Goal: Task Accomplishment & Management: Manage account settings

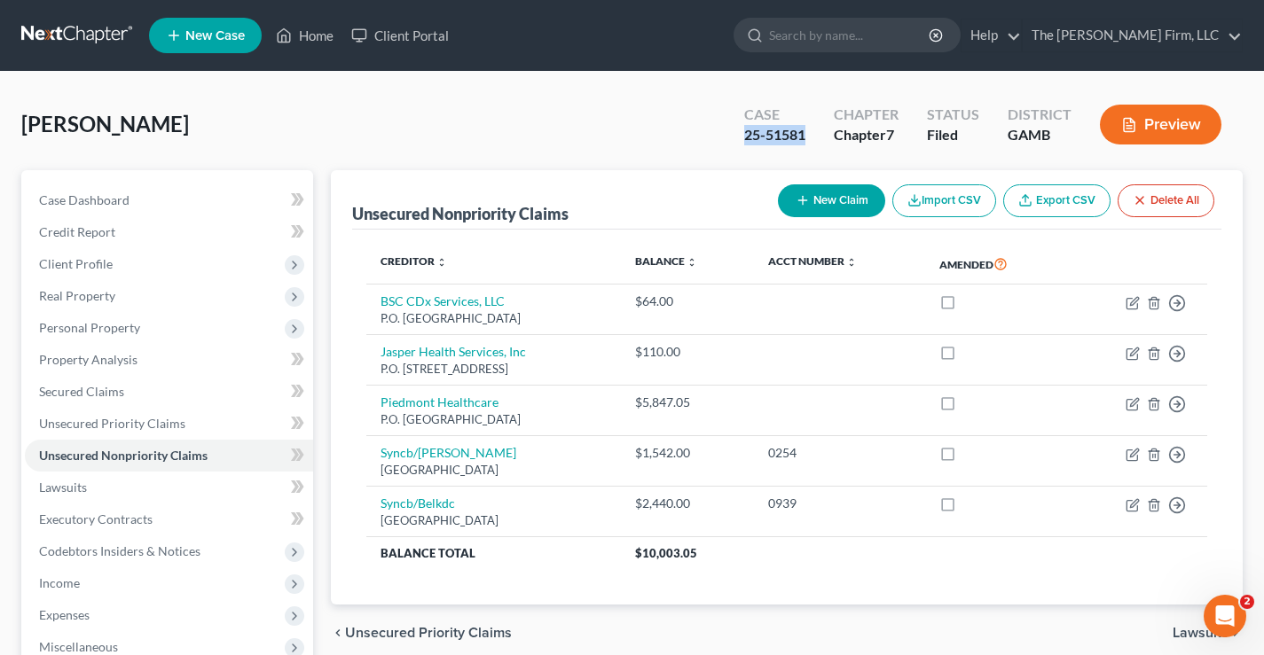
click at [60, 38] on link at bounding box center [78, 36] width 114 height 32
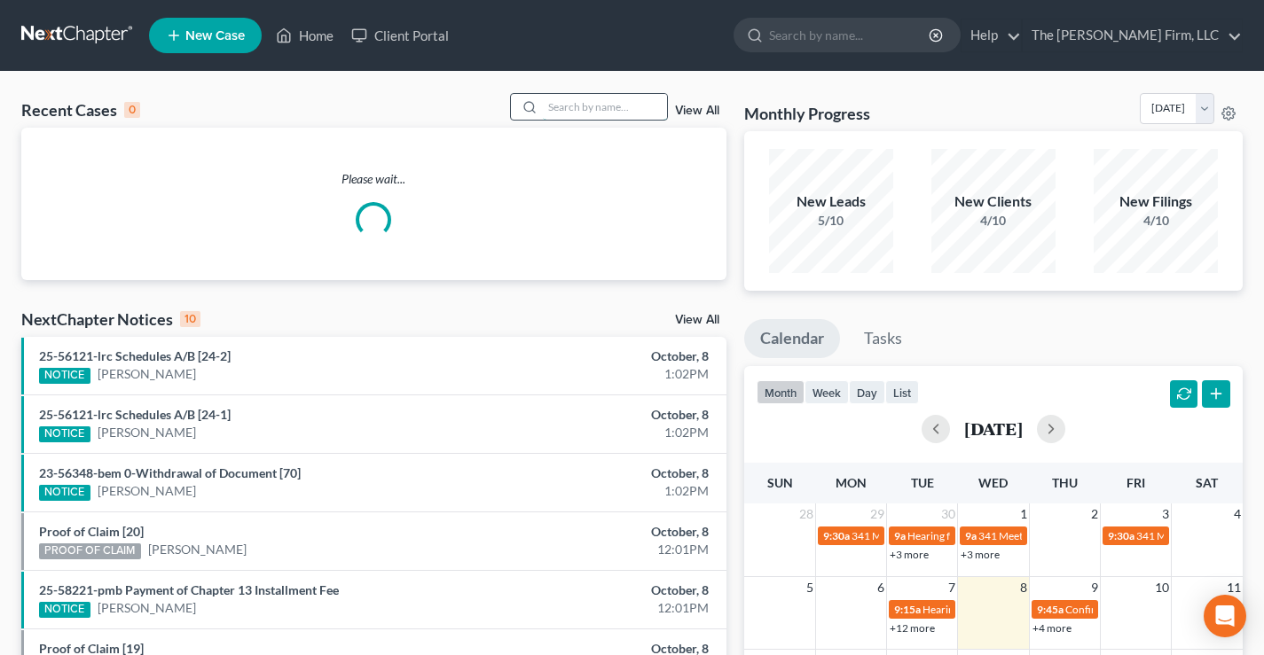
drag, startPoint x: 564, startPoint y: 104, endPoint x: 585, endPoint y: 106, distance: 20.6
click at [585, 106] on input "search" at bounding box center [605, 107] width 124 height 26
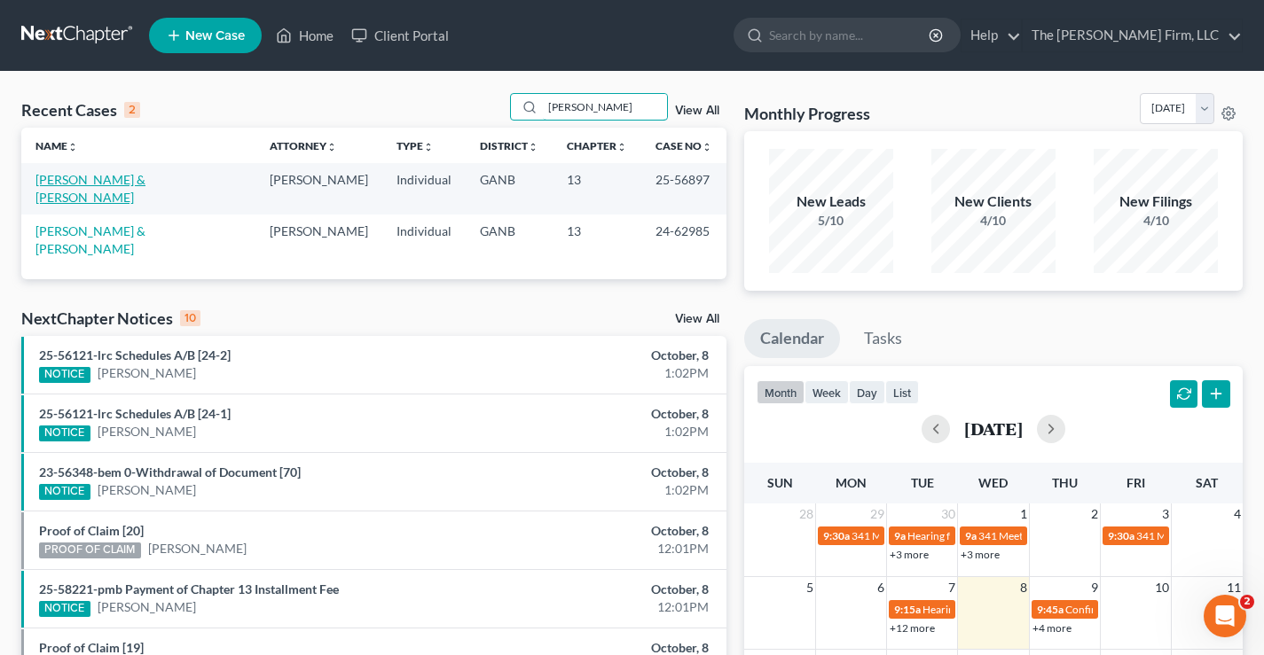
type input "[PERSON_NAME]"
click at [77, 194] on link "[PERSON_NAME] & [PERSON_NAME]" at bounding box center [90, 188] width 110 height 33
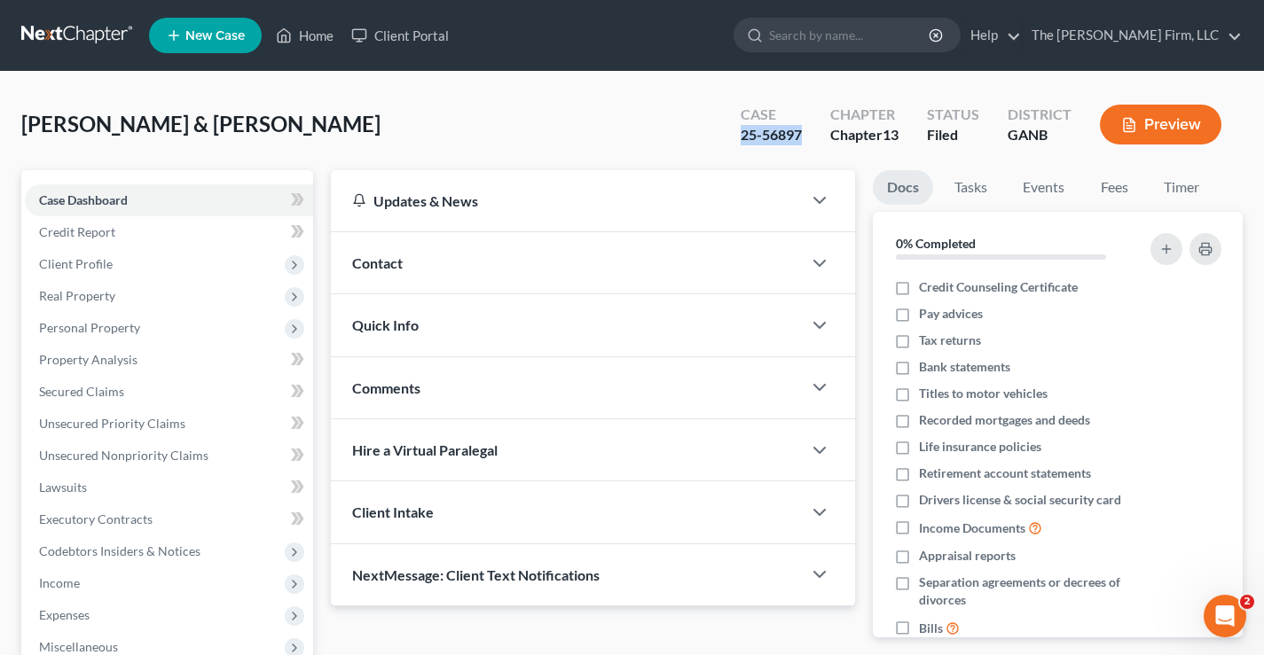
drag, startPoint x: 747, startPoint y: 136, endPoint x: 800, endPoint y: 132, distance: 53.3
click at [800, 132] on div "Case 25-56897" at bounding box center [771, 126] width 90 height 52
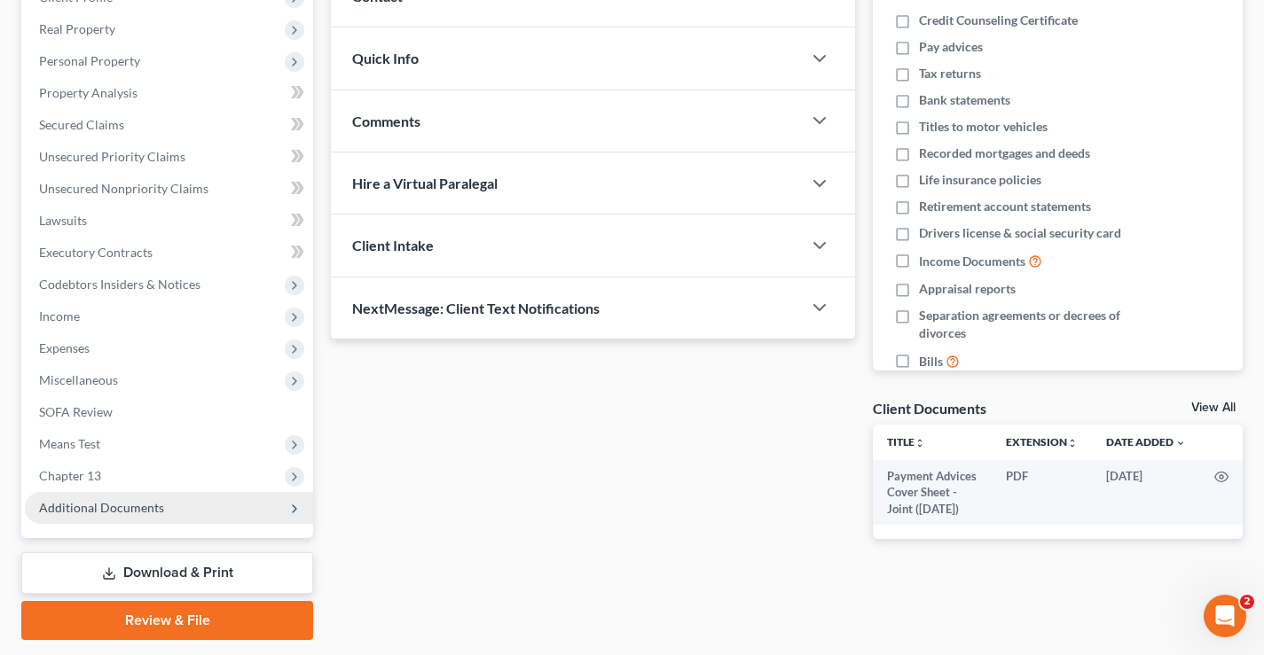
scroll to position [319, 0]
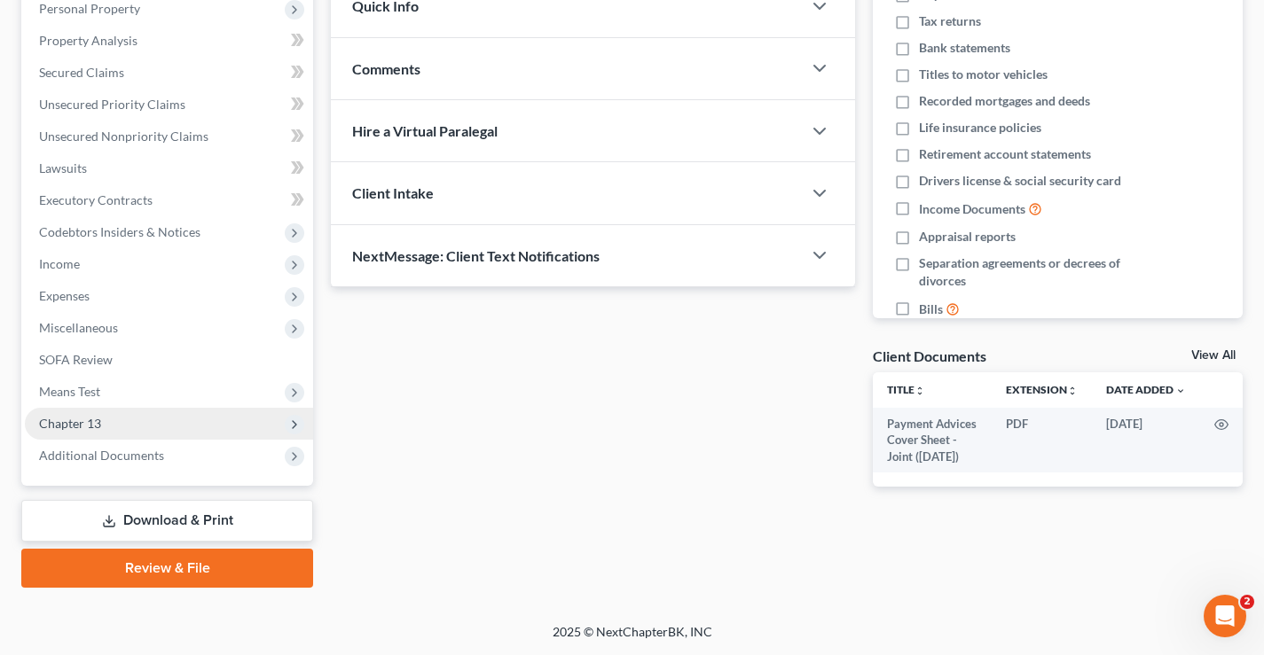
click at [59, 423] on span "Chapter 13" at bounding box center [70, 423] width 62 height 15
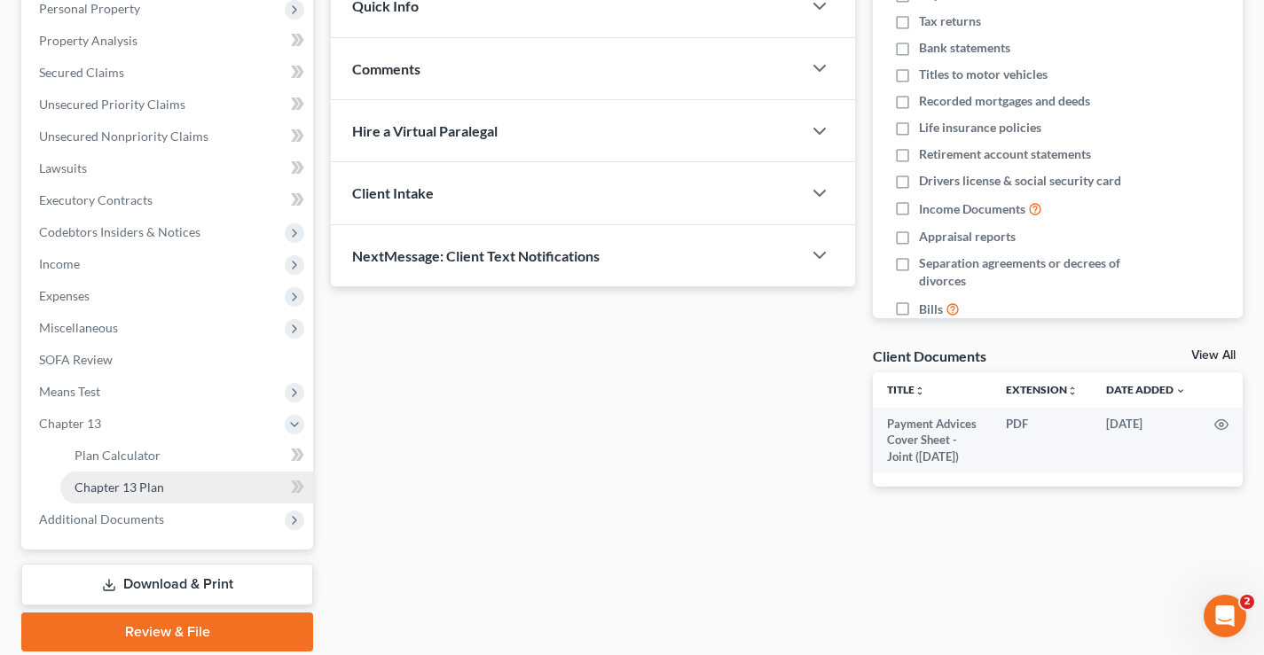
click at [108, 483] on span "Chapter 13 Plan" at bounding box center [120, 487] width 90 height 15
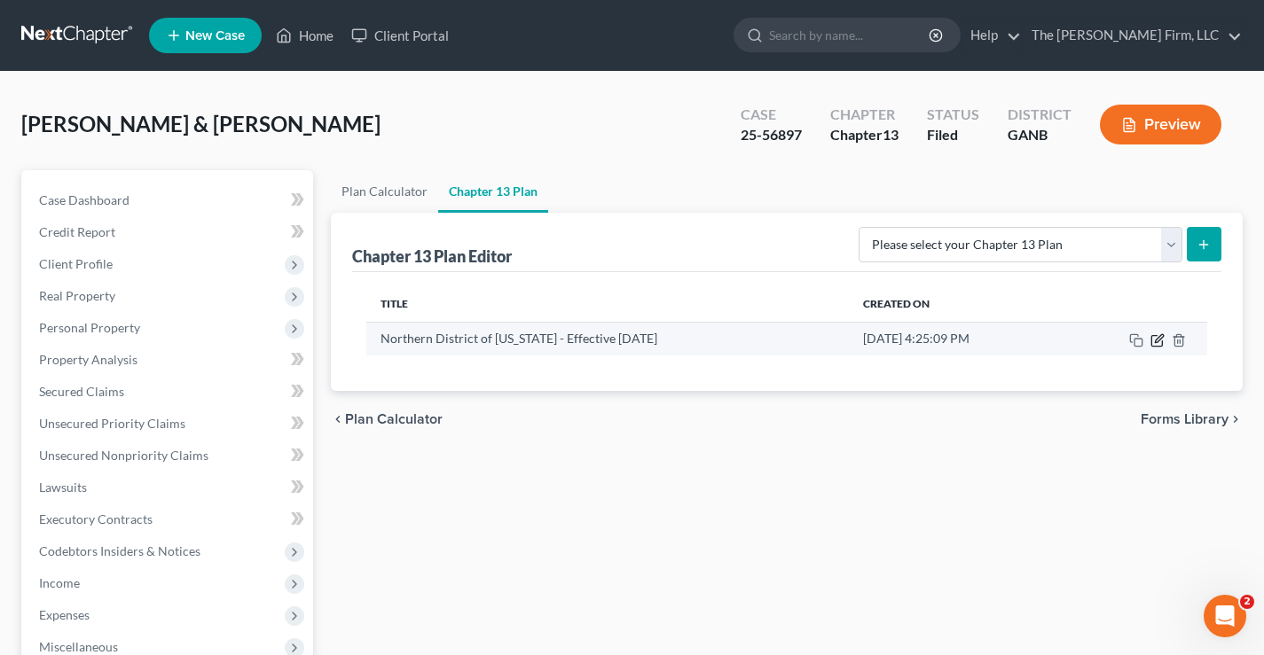
click at [1158, 346] on icon "button" at bounding box center [1156, 340] width 11 height 11
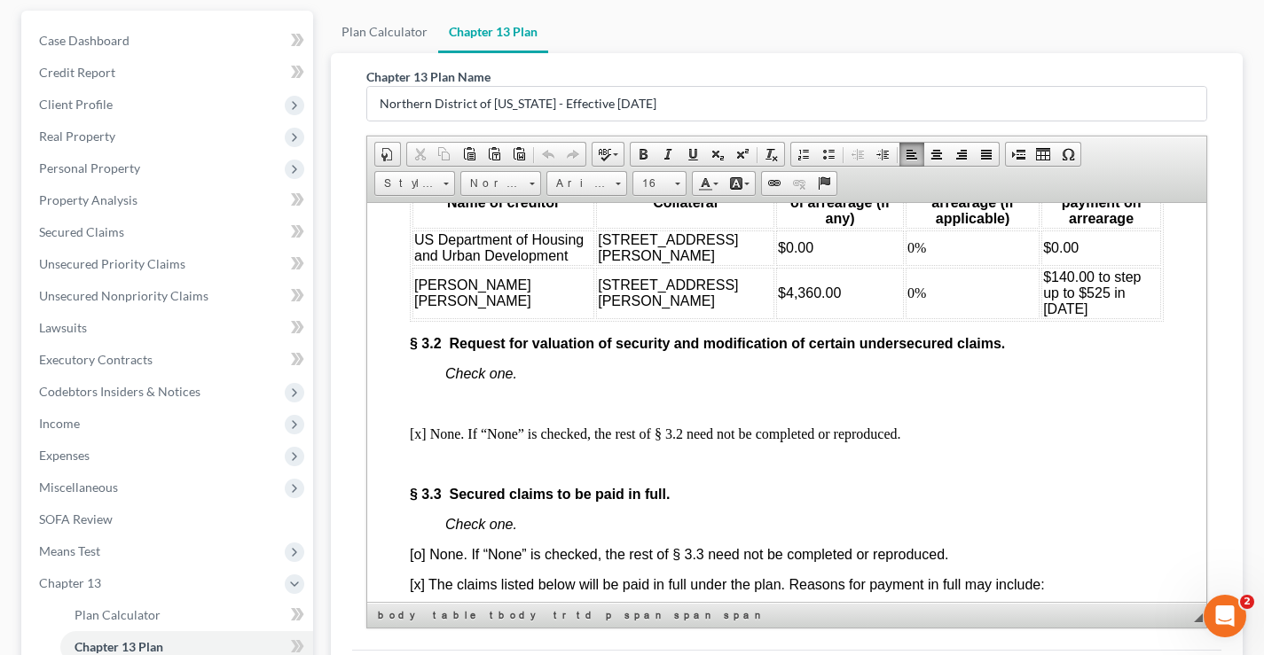
scroll to position [2635, 0]
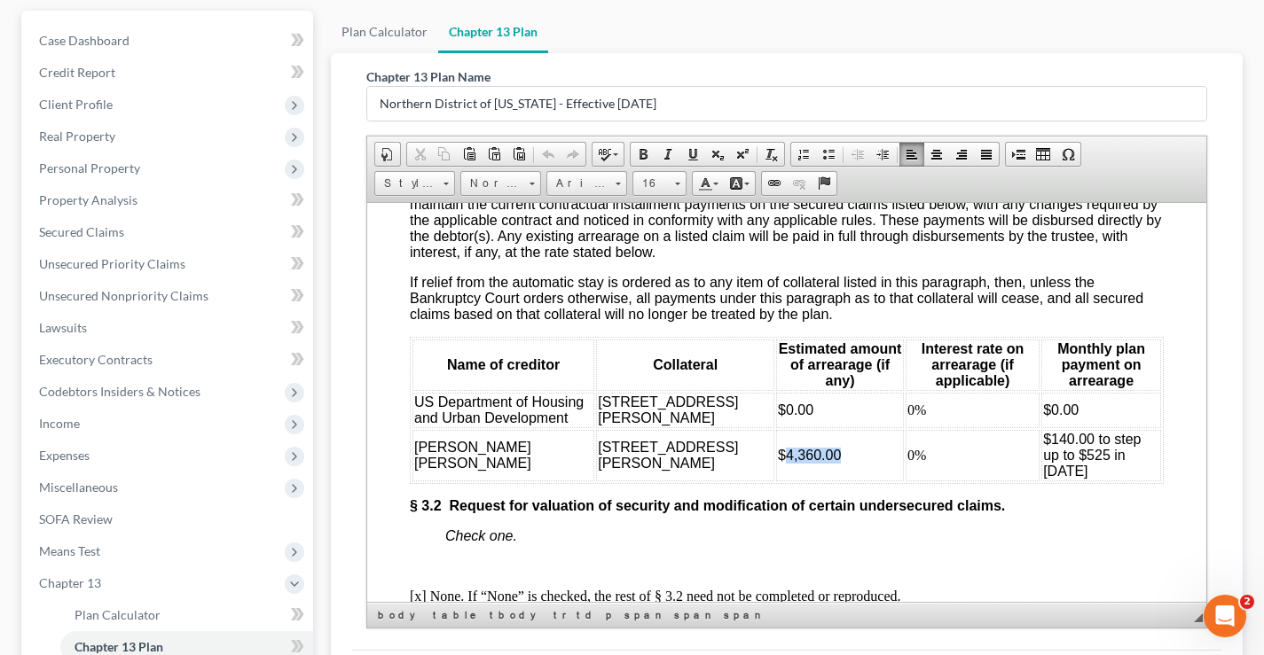
drag, startPoint x: 794, startPoint y: 508, endPoint x: 740, endPoint y: 512, distance: 54.2
click at [776, 481] on td "$4,360.00" at bounding box center [840, 454] width 128 height 51
click at [778, 462] on span "$.000" at bounding box center [795, 454] width 35 height 15
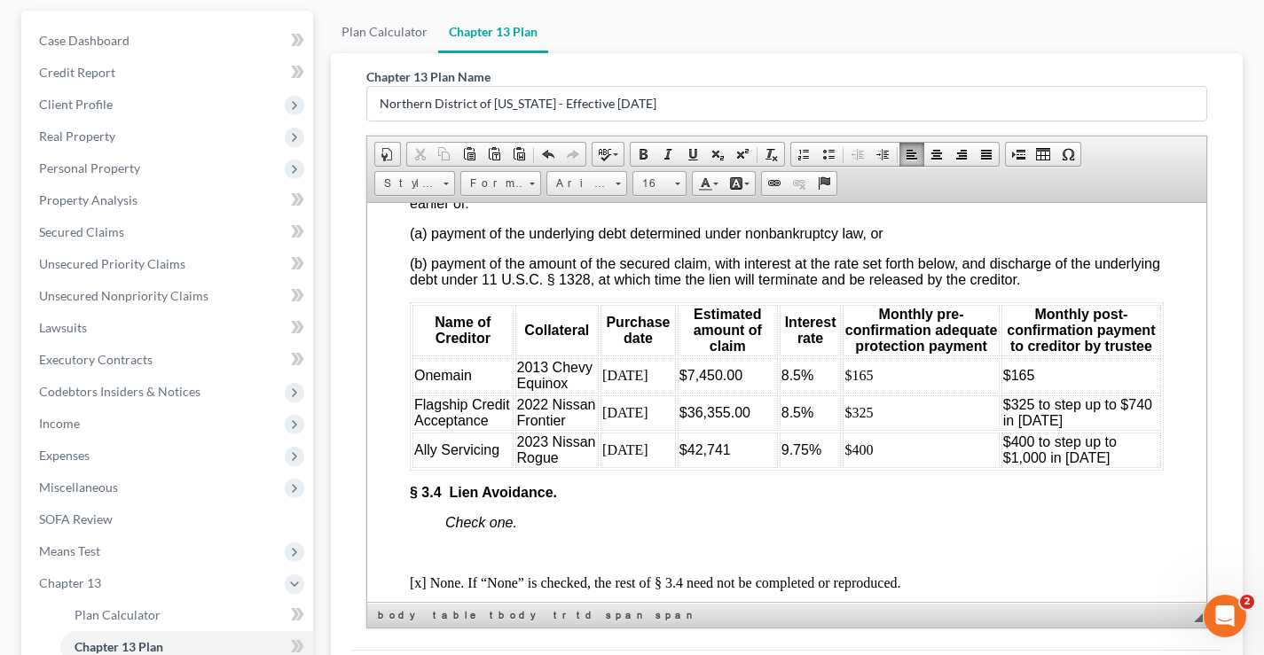
scroll to position [3555, 0]
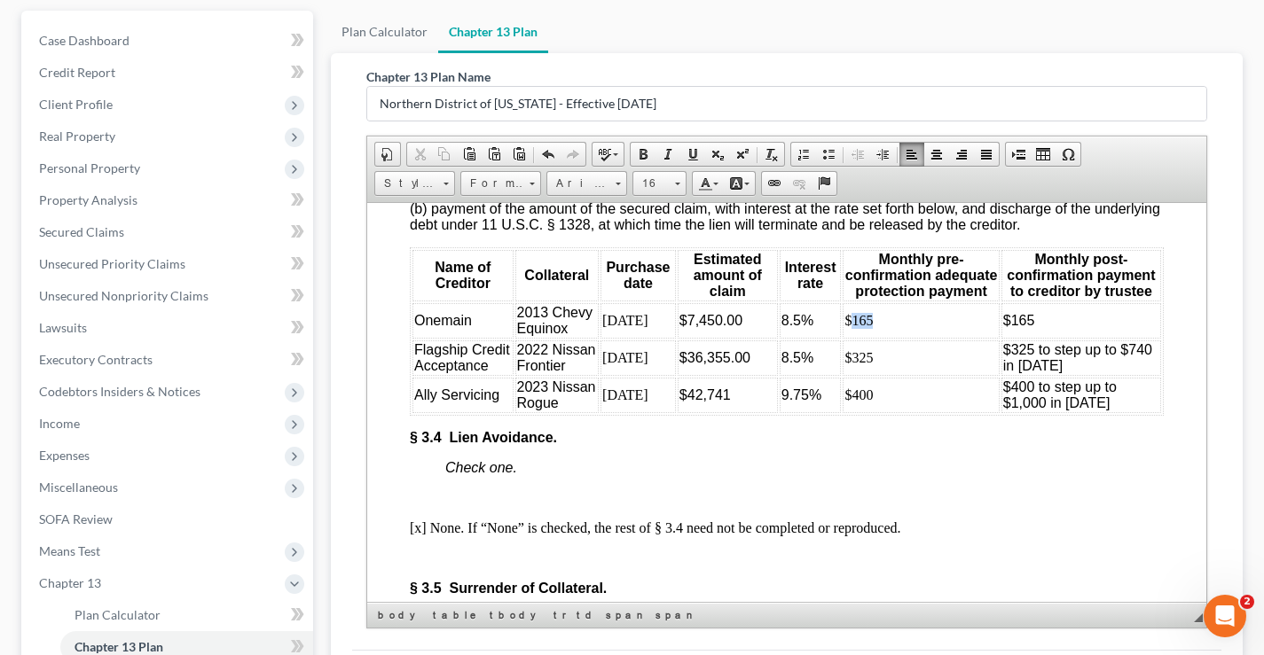
drag, startPoint x: 847, startPoint y: 396, endPoint x: 872, endPoint y: 397, distance: 24.9
click at [872, 338] on td "$165" at bounding box center [921, 319] width 156 height 35
drag, startPoint x: 1020, startPoint y: 399, endPoint x: 1041, endPoint y: 376, distance: 31.4
click at [1034, 338] on td "$165" at bounding box center [1081, 319] width 160 height 35
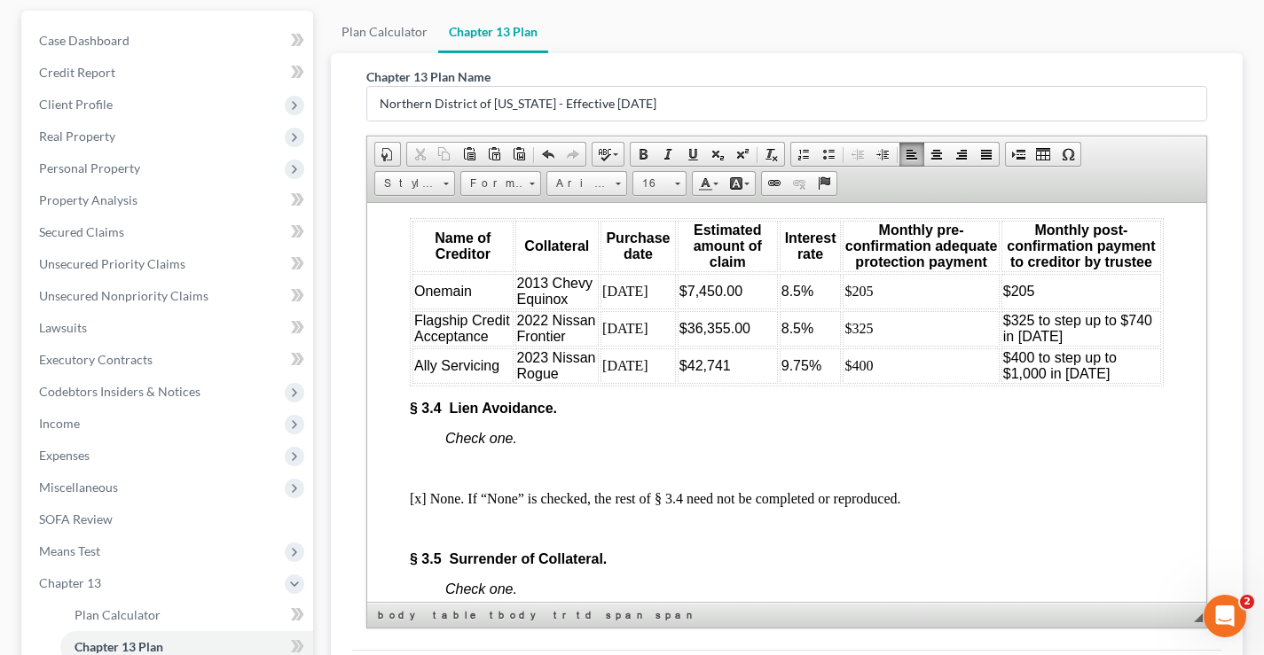
scroll to position [3673, 0]
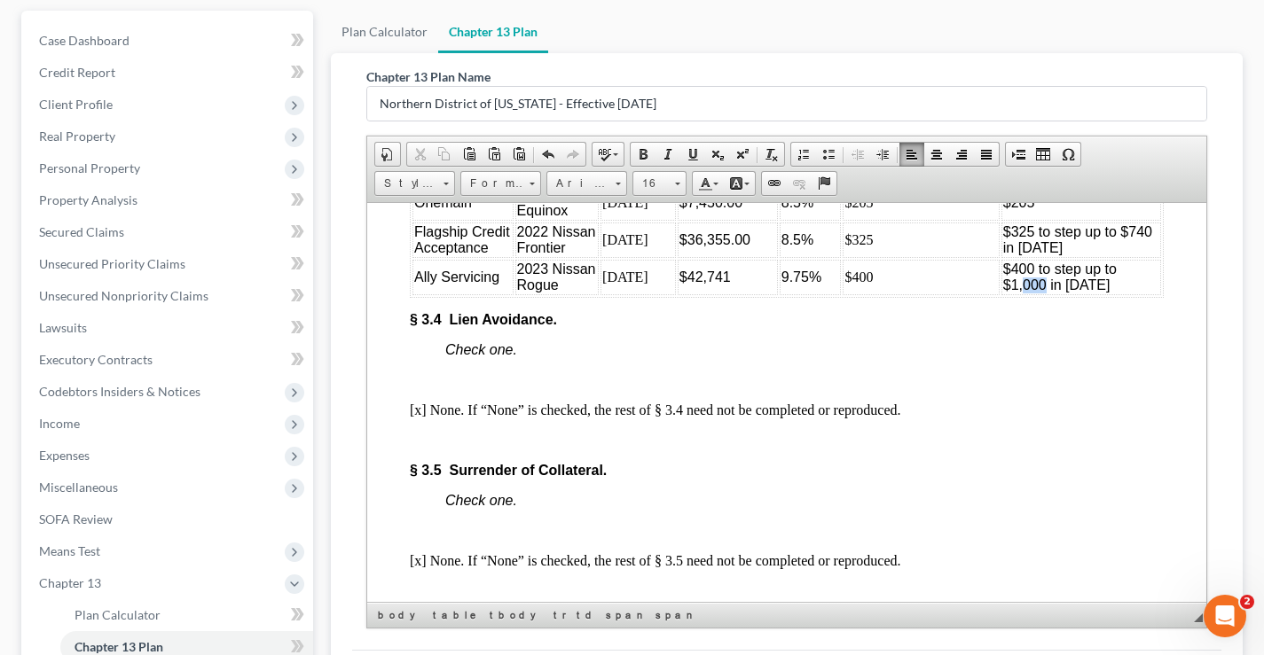
drag, startPoint x: 1014, startPoint y: 364, endPoint x: 1032, endPoint y: 365, distance: 18.7
click at [1032, 292] on span "$400 to step up to $1,000 in [DATE]" at bounding box center [1060, 276] width 114 height 31
click at [1140, 255] on span "$325 to step up to $740 in [DATE]" at bounding box center [1077, 239] width 149 height 31
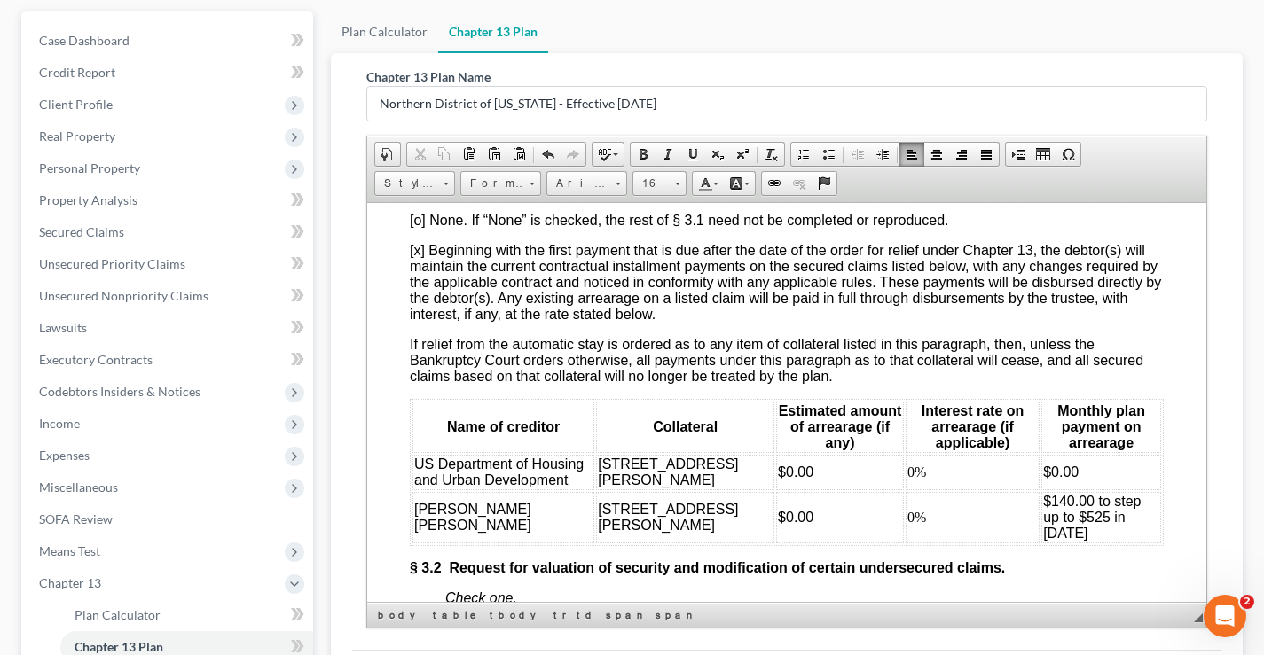
scroll to position [2822, 0]
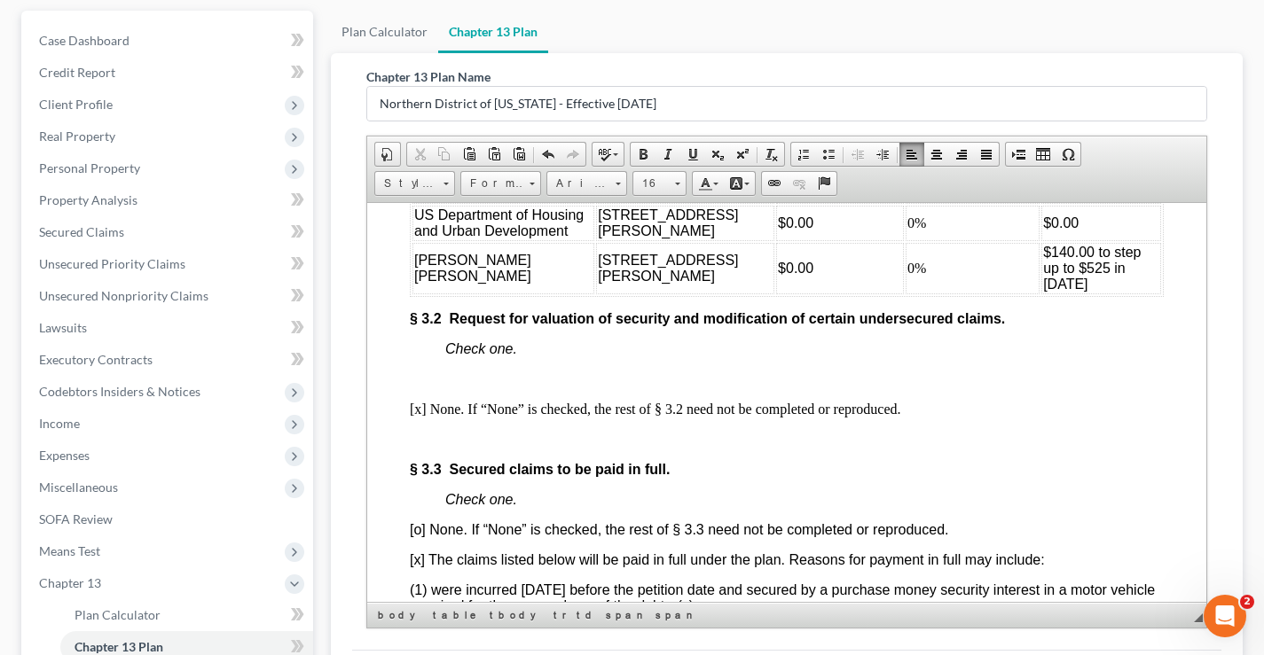
drag, startPoint x: 1026, startPoint y: 315, endPoint x: 1142, endPoint y: 328, distance: 116.1
click at [1141, 291] on span "$140.00 to step up to $525 in [DATE]" at bounding box center [1092, 267] width 98 height 47
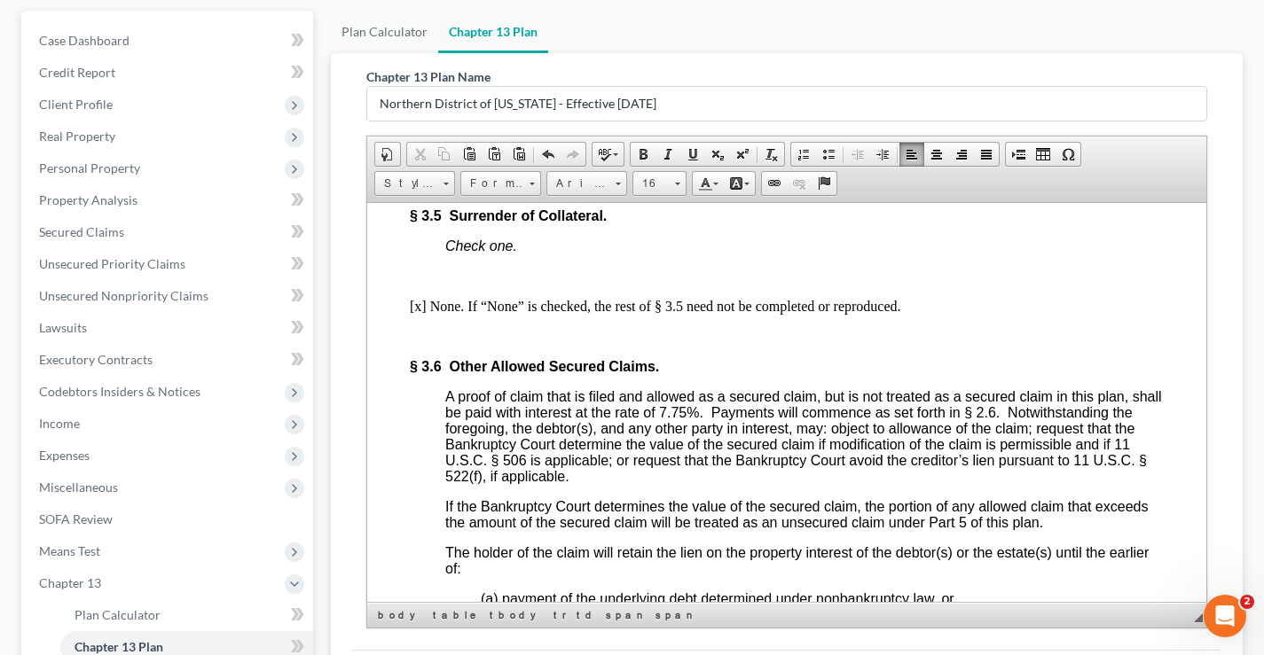
scroll to position [3621, 0]
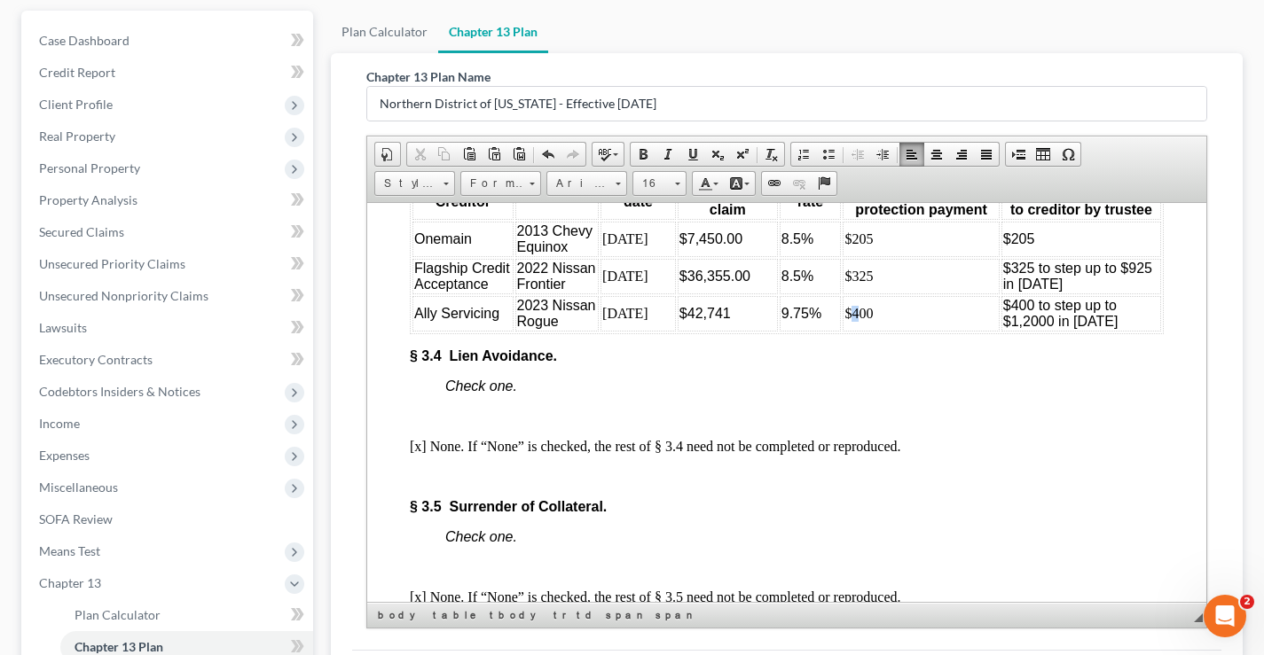
click at [847, 331] on td "$400" at bounding box center [921, 312] width 156 height 35
click at [1004, 328] on span "$400 to step up to $1,2000 in [DATE]" at bounding box center [1060, 312] width 115 height 31
click at [1044, 328] on span "$500 to step up to $1,2000 in [DATE]" at bounding box center [1060, 312] width 115 height 31
click at [1021, 328] on span "$500 to step up to $1,200 in [DATE]" at bounding box center [1060, 312] width 114 height 31
click at [1118, 331] on td "$500 to step up to $1,300 in [DATE]" at bounding box center [1081, 312] width 160 height 35
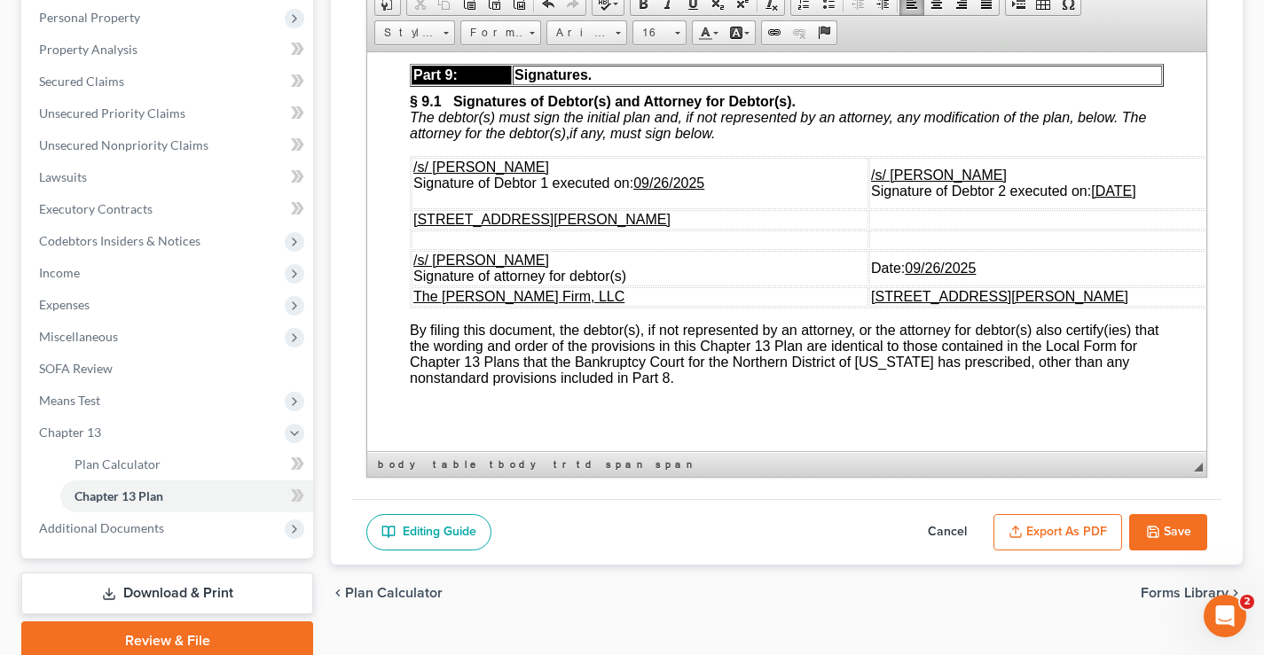
scroll to position [6715, 0]
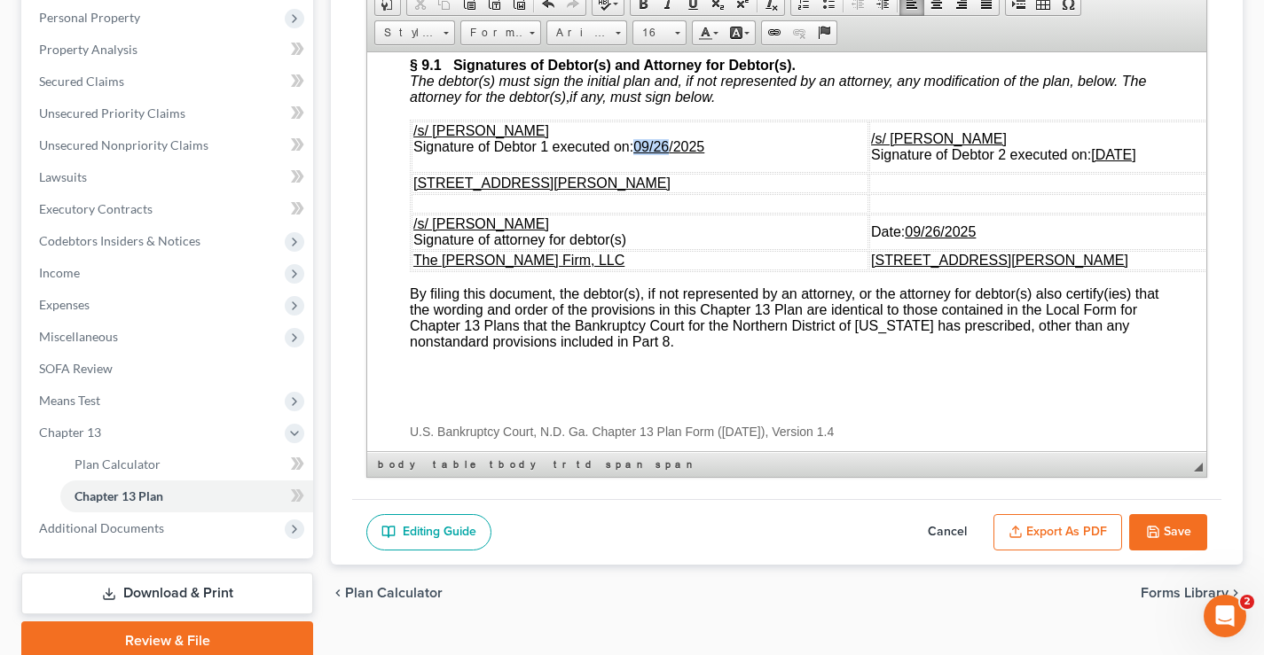
drag, startPoint x: 673, startPoint y: 279, endPoint x: 640, endPoint y: 280, distance: 32.8
click at [640, 172] on td "/s/ [PERSON_NAME] Signature of Debtor 1 executed on: [DATE]" at bounding box center [640, 146] width 457 height 51
drag, startPoint x: 638, startPoint y: 281, endPoint x: 670, endPoint y: 285, distance: 32.1
click at [670, 153] on span "/s/ [PERSON_NAME] Signature of Debtor 1 executed on: 10/08" at bounding box center [543, 137] width 260 height 31
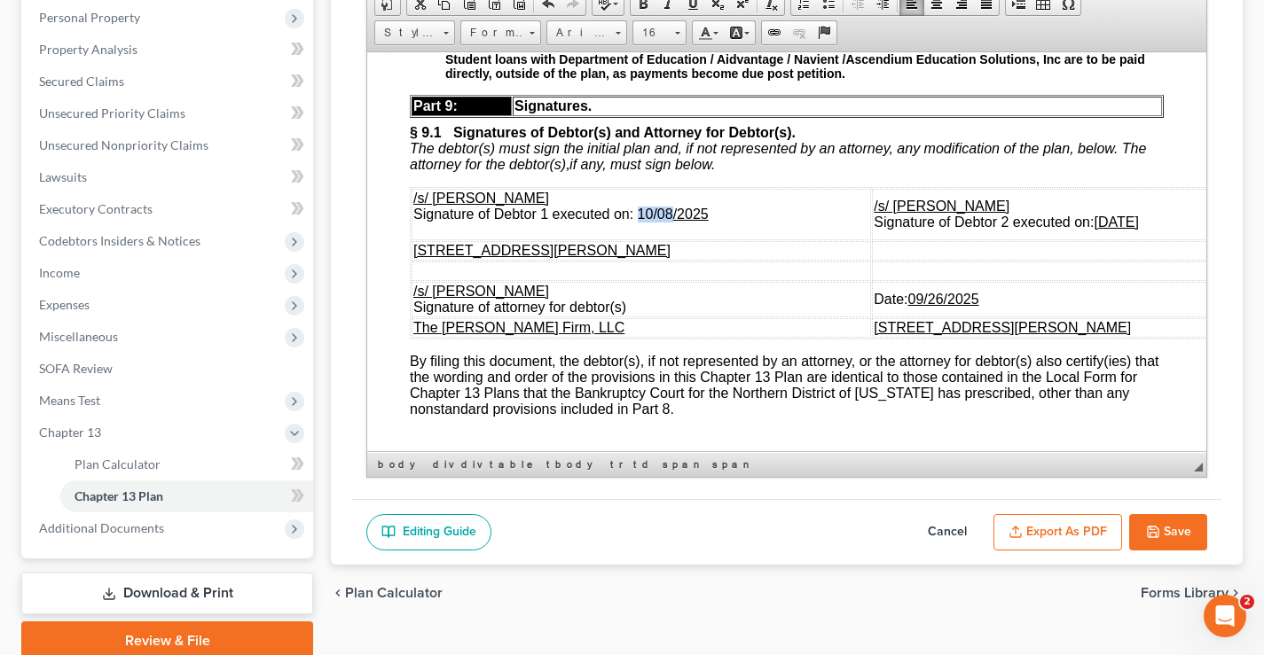
scroll to position [6537, 0]
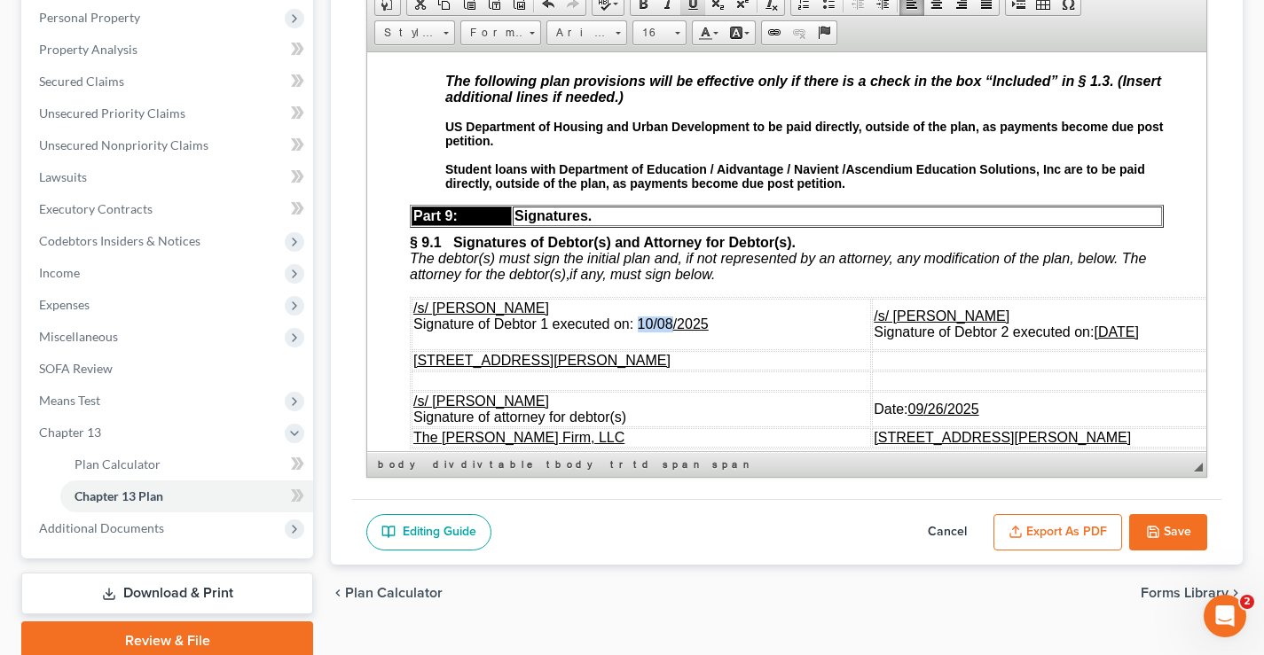
click at [688, 7] on span at bounding box center [693, 3] width 14 height 14
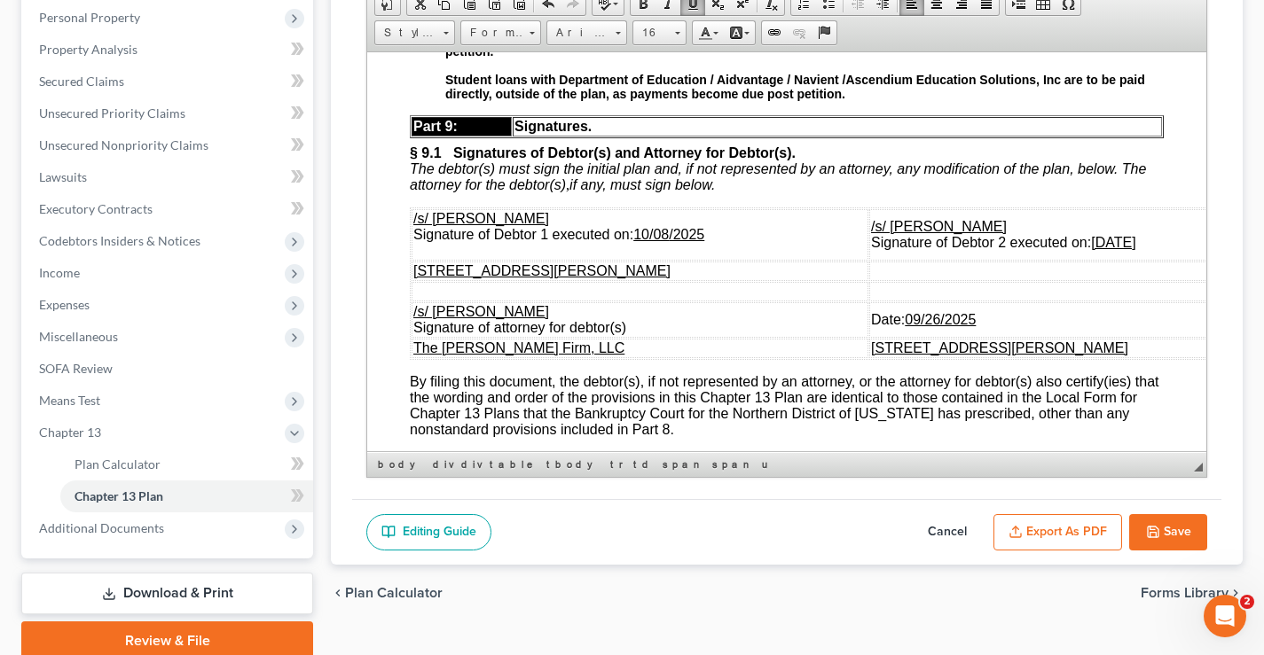
scroll to position [6803, 0]
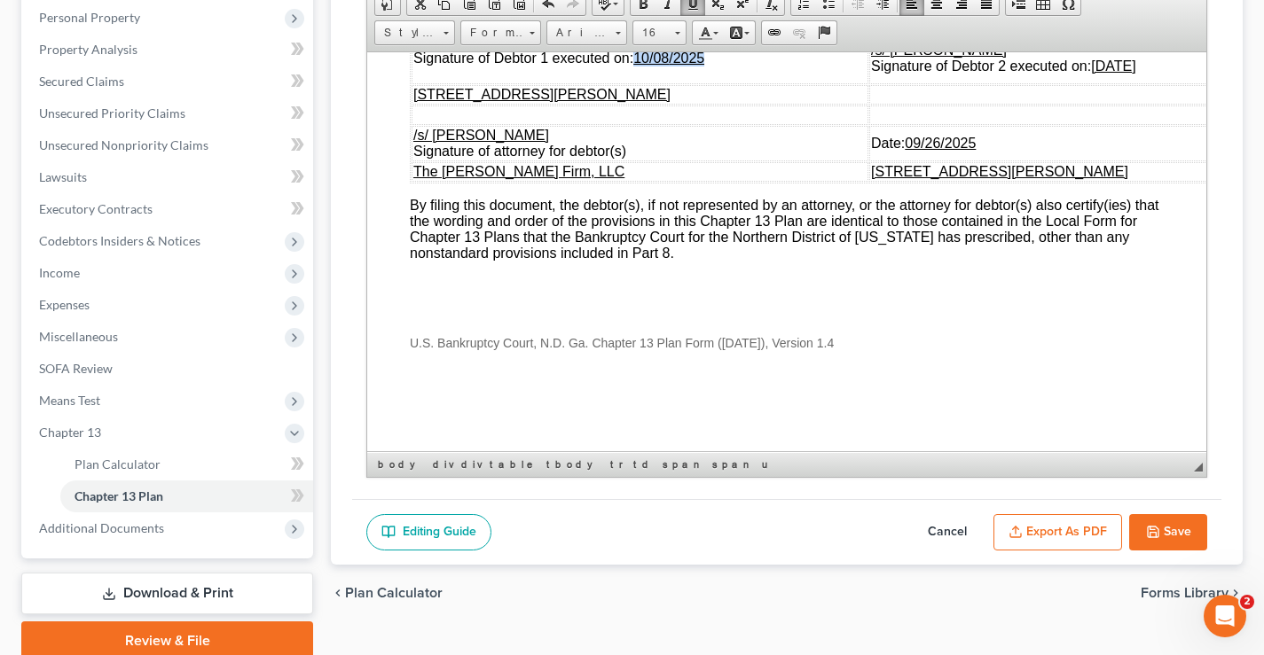
drag, startPoint x: 710, startPoint y: 193, endPoint x: 639, endPoint y: 192, distance: 71.9
click at [639, 83] on td "/s/ [PERSON_NAME] Signature of Debtor 1 executed on: [DATE]" at bounding box center [640, 57] width 457 height 51
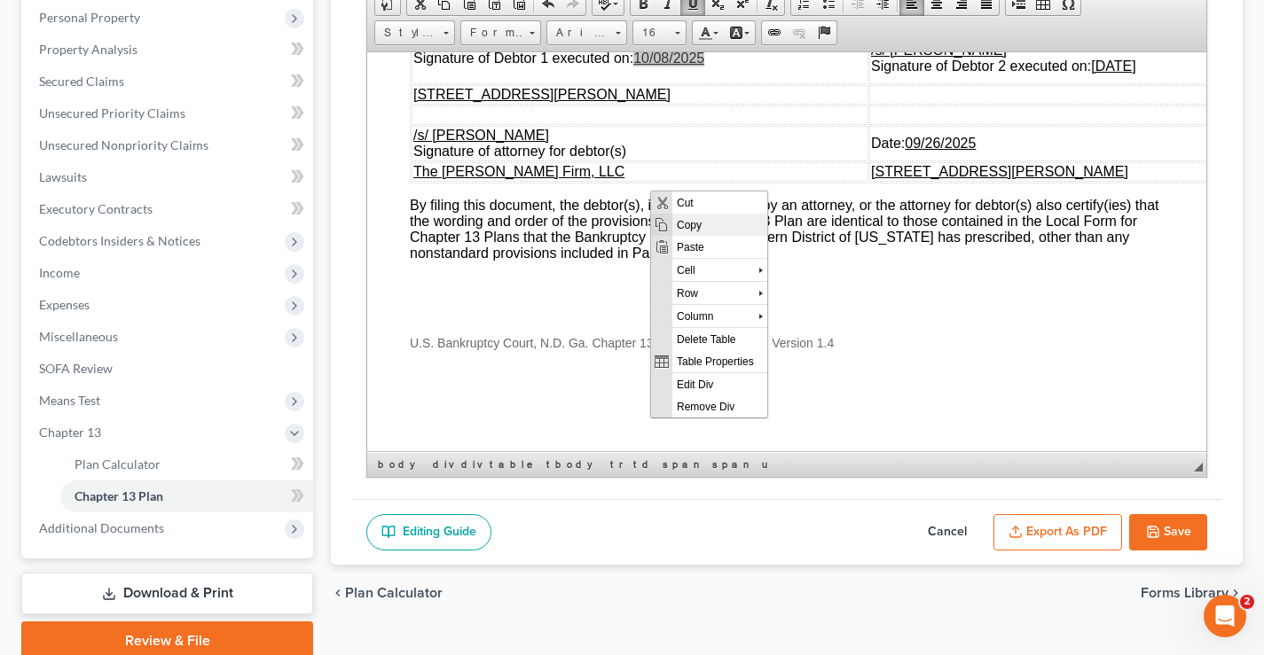
click at [703, 229] on span "Copy" at bounding box center [719, 224] width 95 height 22
copy td "[DATE]"
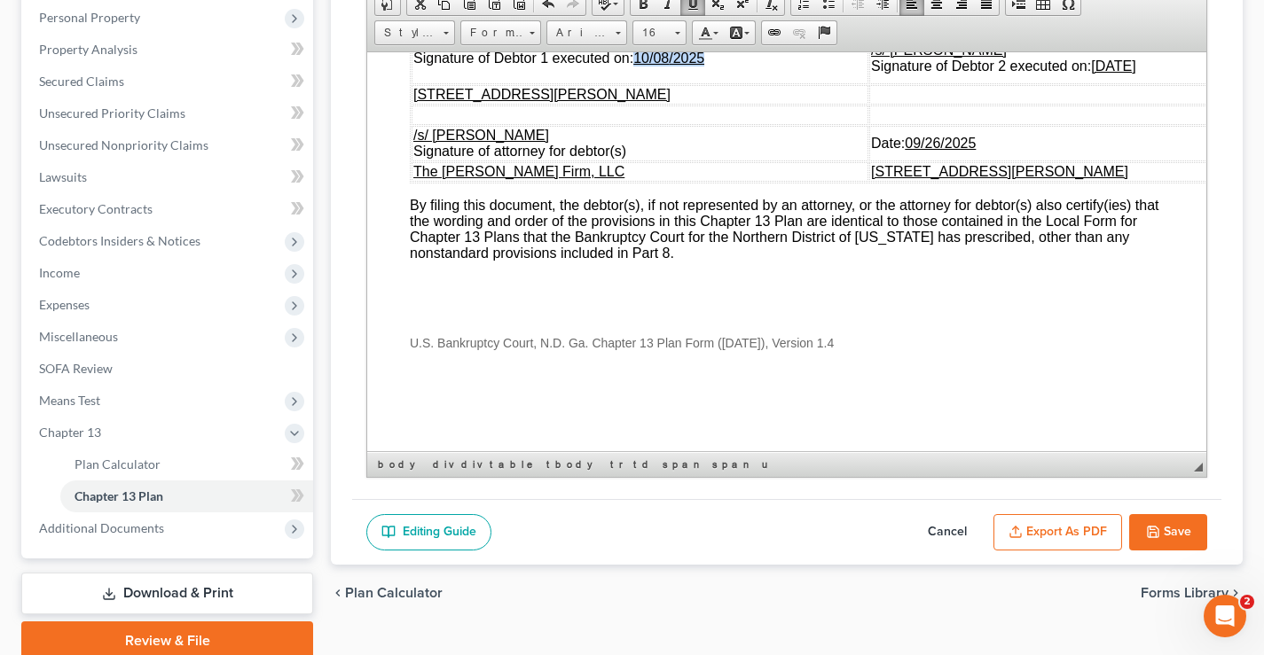
drag, startPoint x: 1131, startPoint y: 200, endPoint x: 1061, endPoint y: 200, distance: 70.1
click at [1061, 83] on td "/s/ [PERSON_NAME] Signature of Debtor 2 executed on: [DATE]" at bounding box center [1077, 57] width 416 height 51
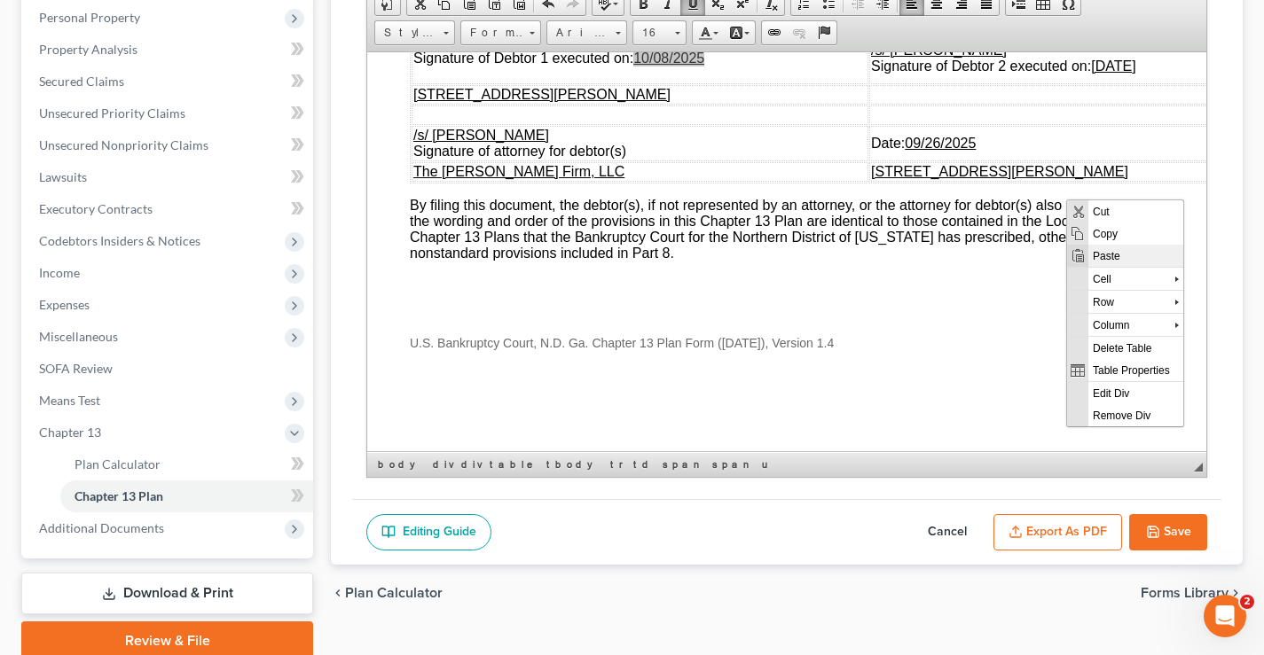
click at [1103, 255] on span "Paste" at bounding box center [1135, 255] width 95 height 22
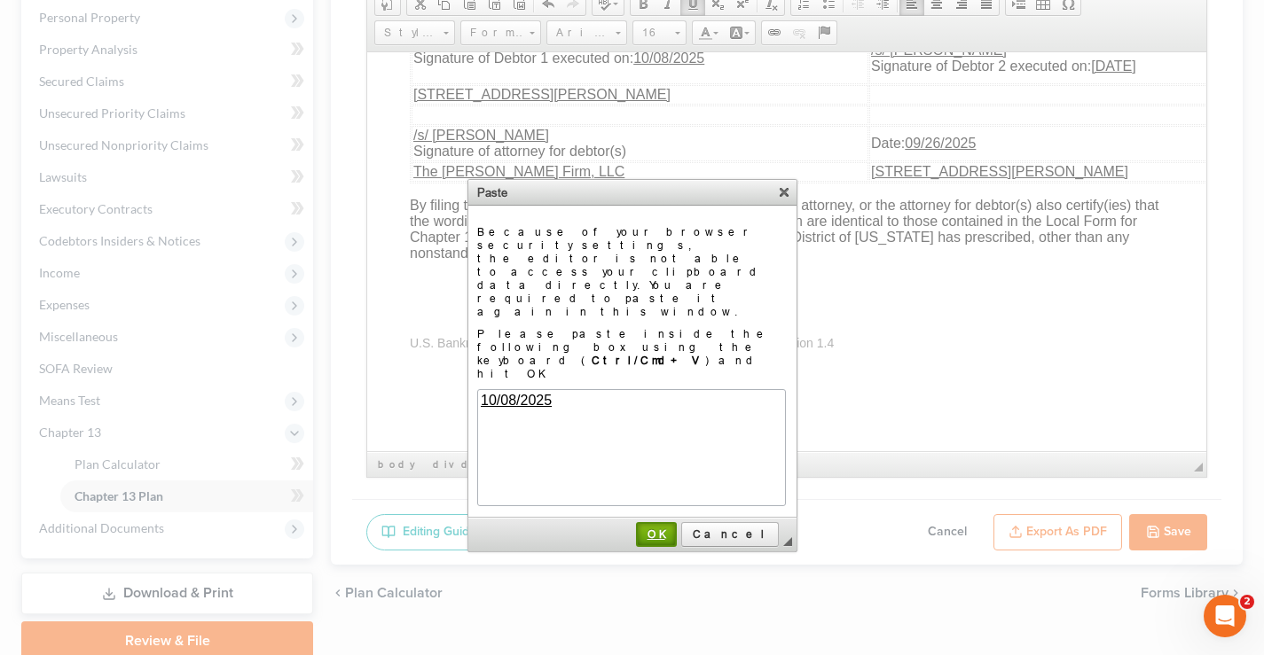
click at [675, 528] on span "OK" at bounding box center [656, 534] width 37 height 13
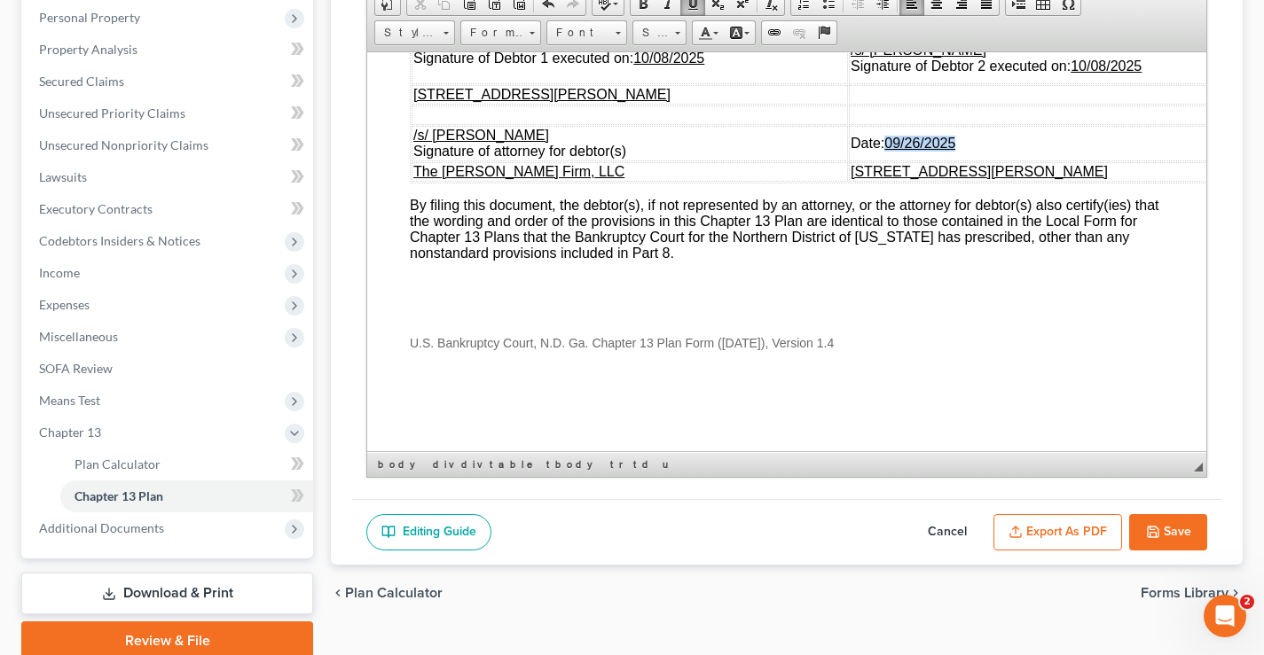
drag, startPoint x: 946, startPoint y: 274, endPoint x: 876, endPoint y: 279, distance: 70.3
click at [876, 161] on td "Date: [DATE]" at bounding box center [1067, 142] width 436 height 35
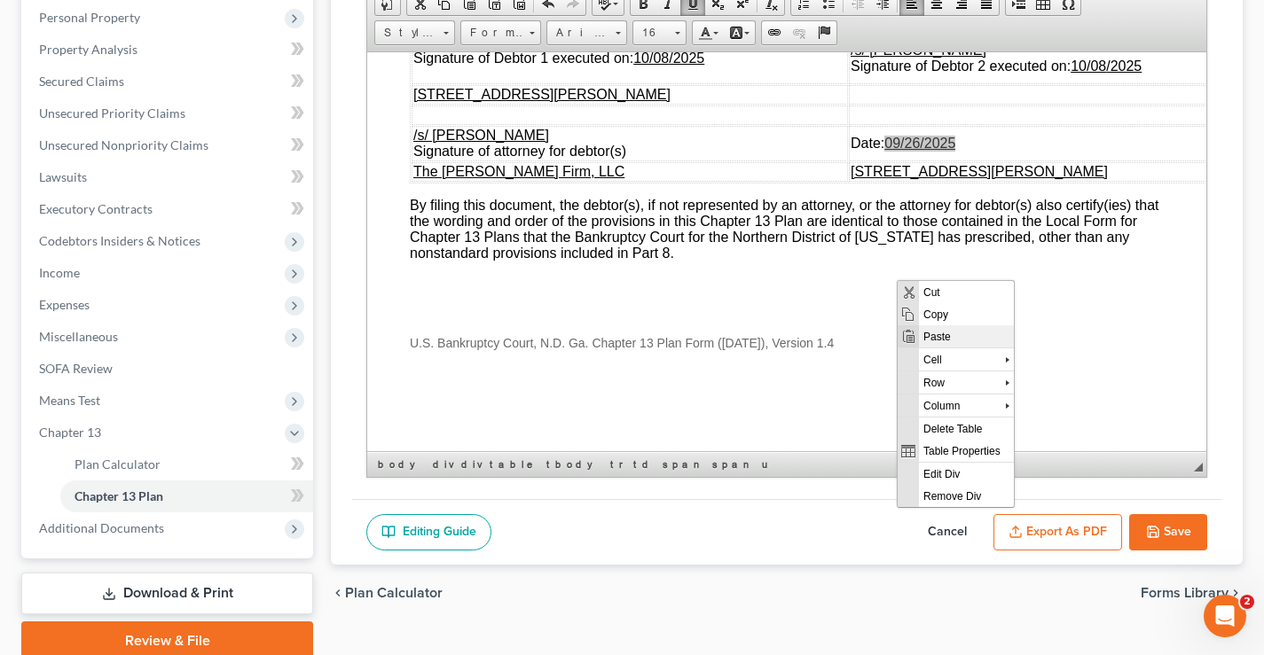
click at [933, 341] on span "Paste" at bounding box center [966, 336] width 95 height 22
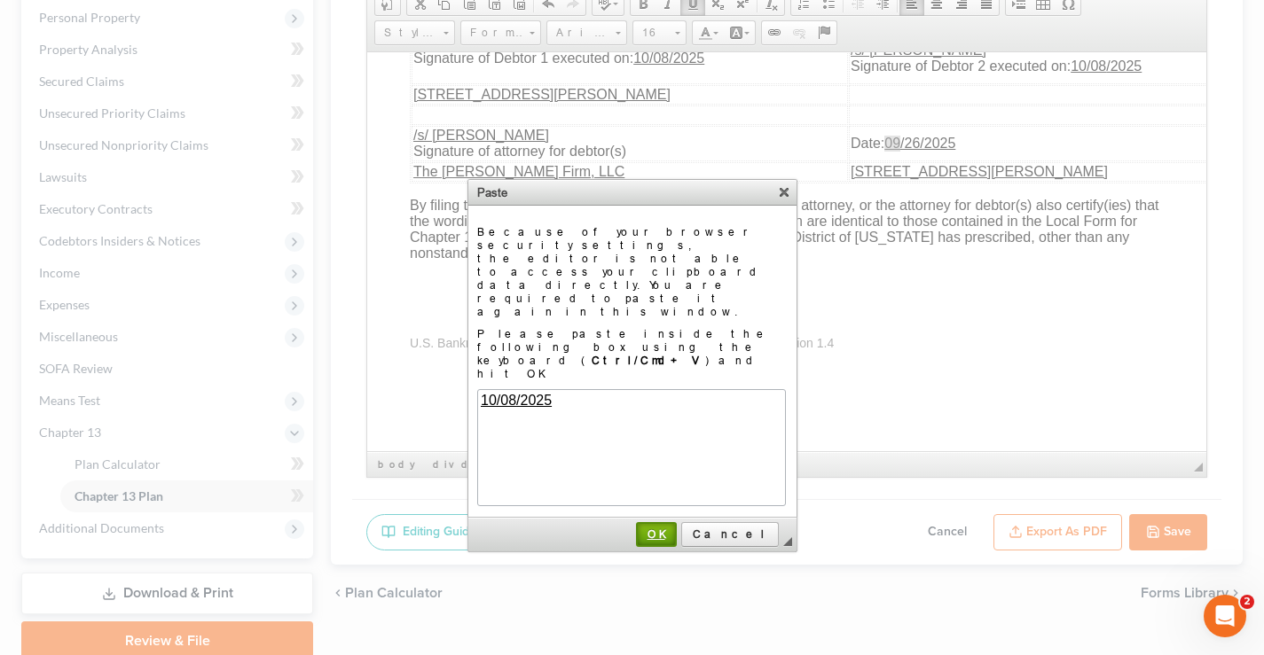
click at [677, 522] on link "OK" at bounding box center [656, 534] width 41 height 25
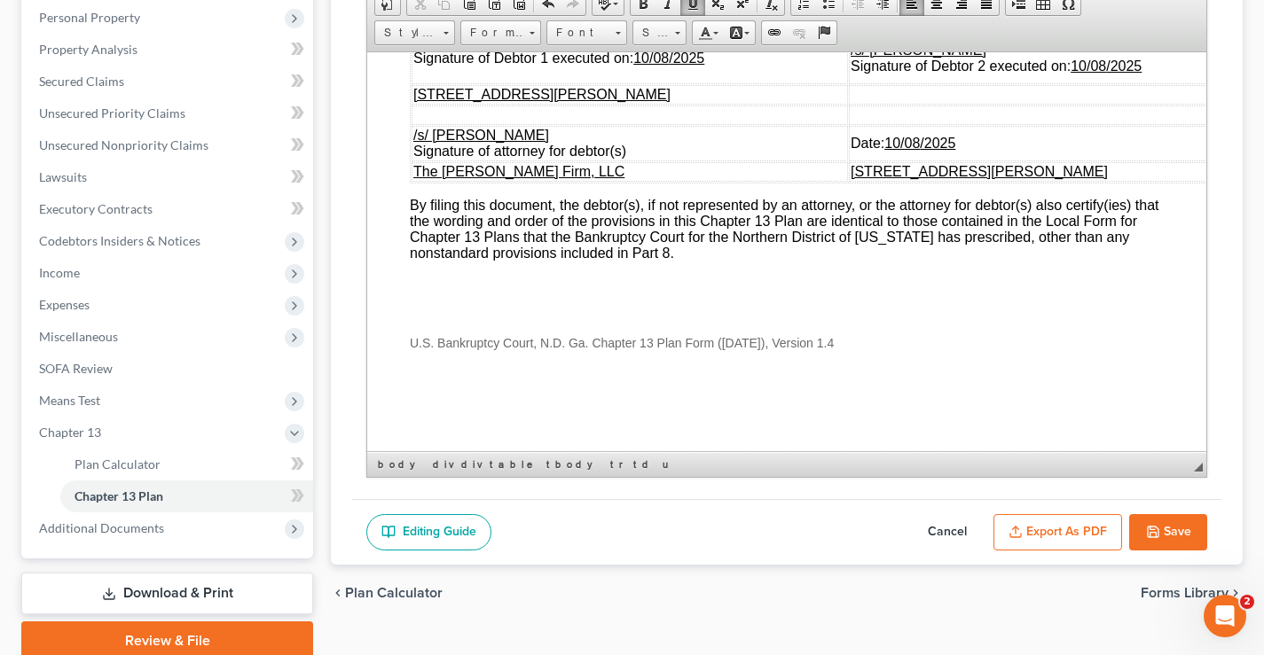
click at [1170, 530] on button "Save" at bounding box center [1168, 532] width 78 height 37
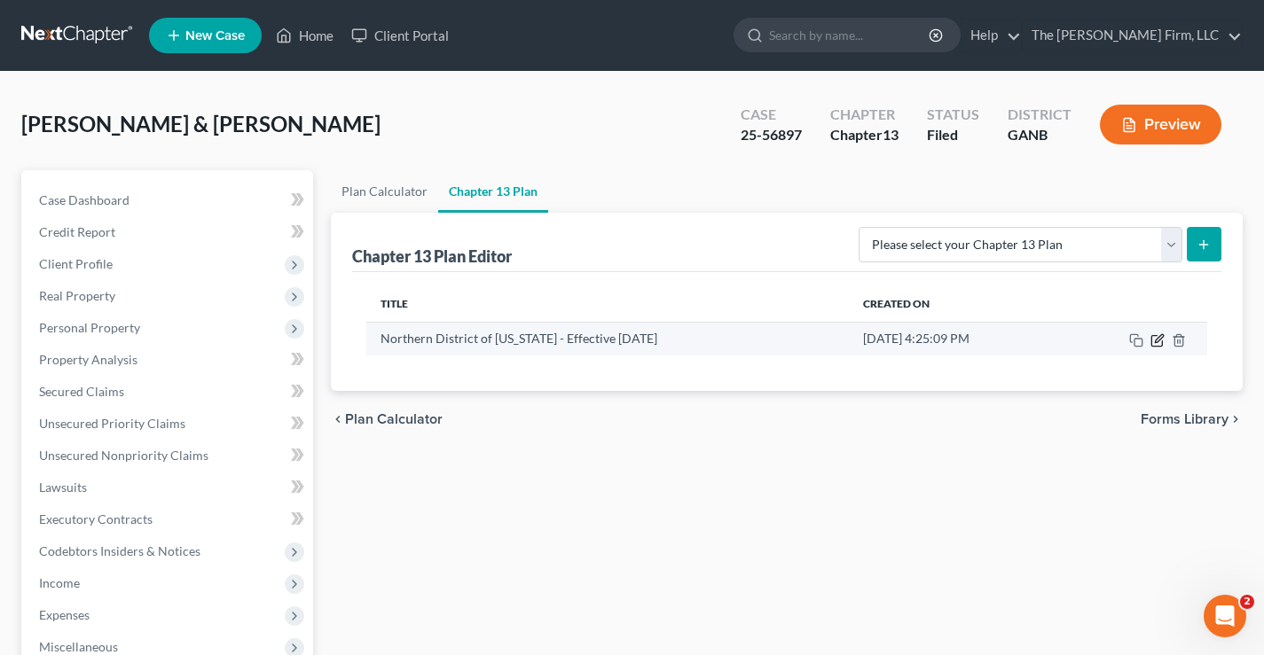
click at [1158, 344] on icon "button" at bounding box center [1157, 341] width 14 height 14
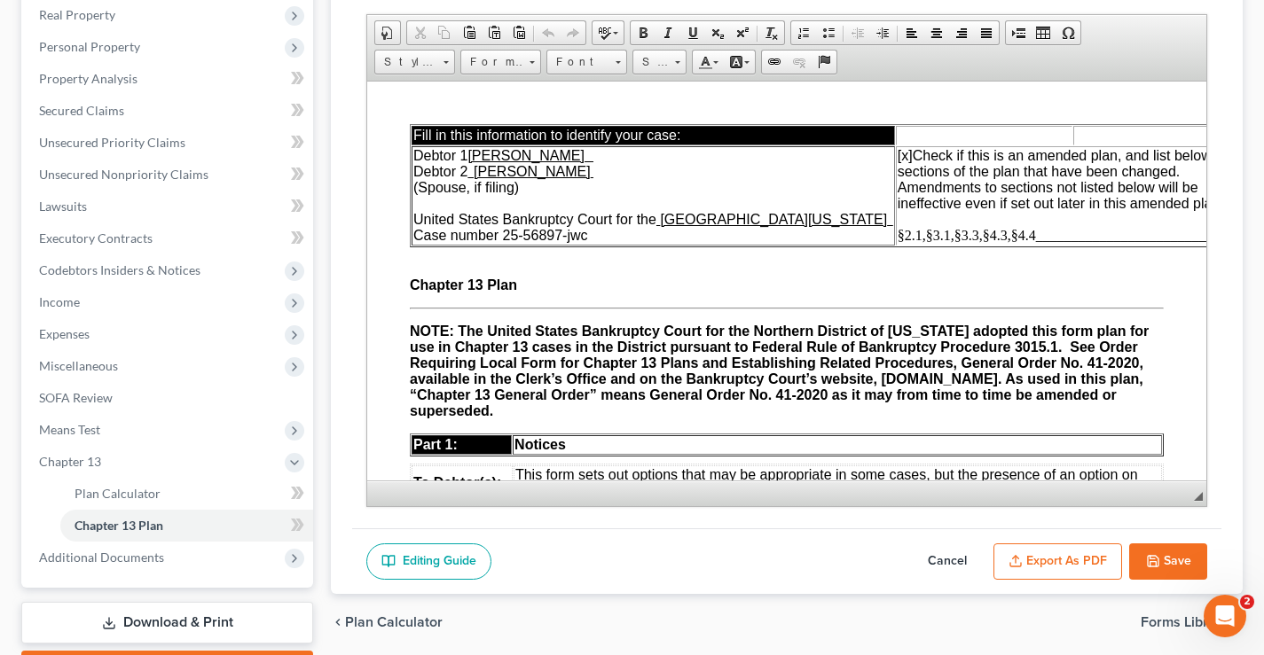
scroll to position [367, 0]
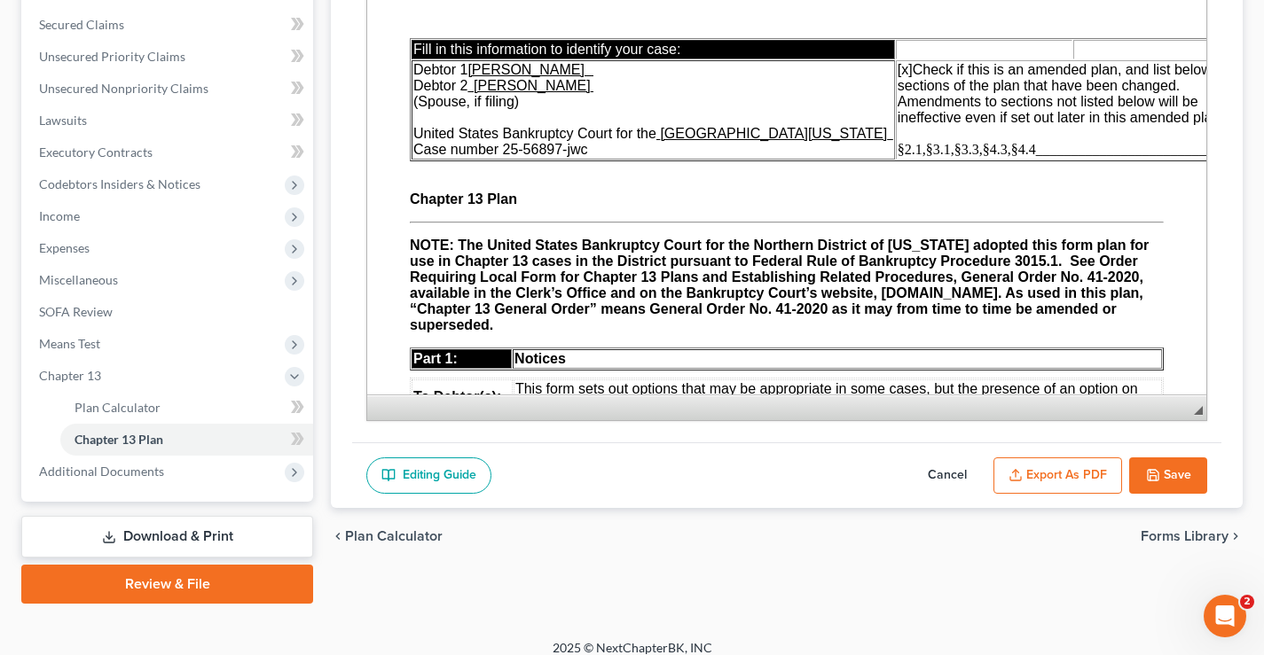
click at [1077, 479] on button "Export as PDF" at bounding box center [1057, 476] width 129 height 37
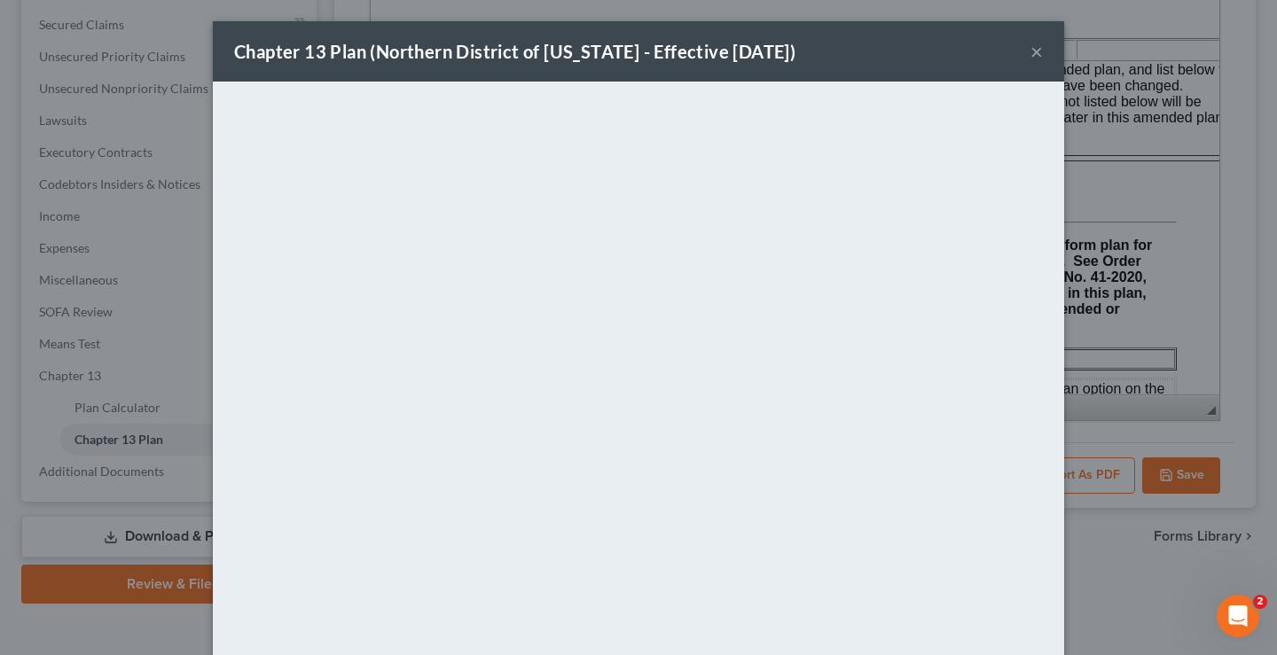
click at [1260, 216] on div "Chapter 13 Plan (Northern District of [US_STATE] - Effective [DATE]) × <object …" at bounding box center [638, 327] width 1277 height 655
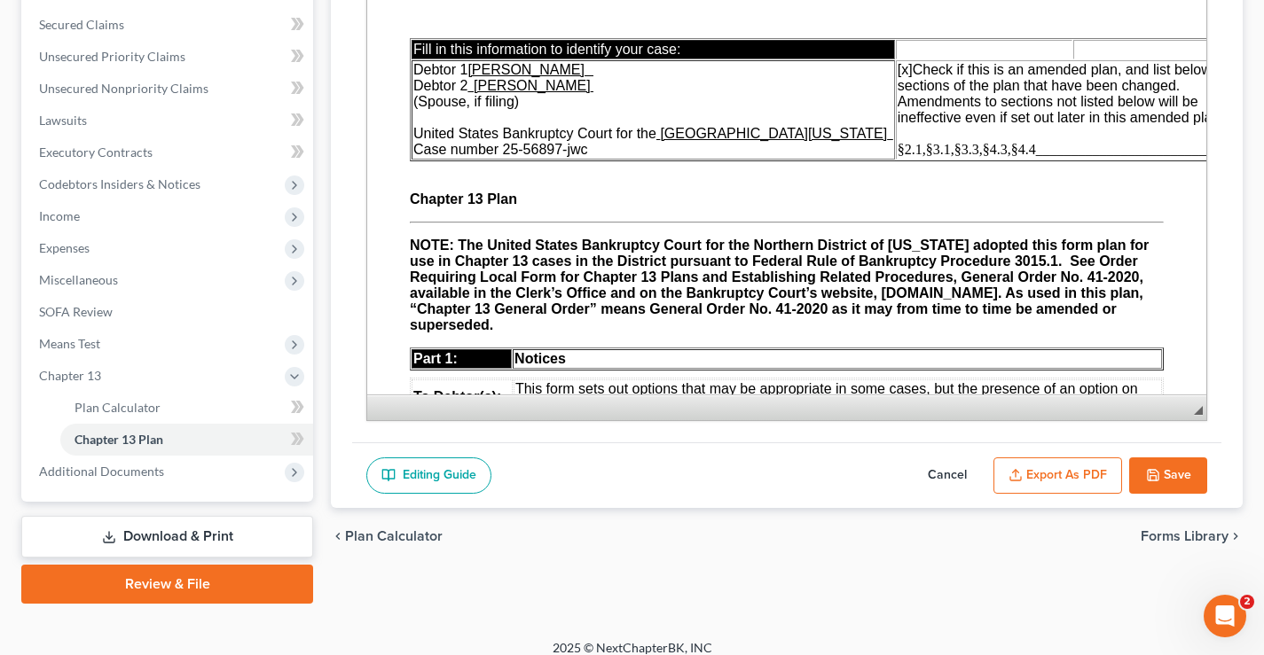
click at [1197, 473] on button "Save" at bounding box center [1168, 476] width 78 height 37
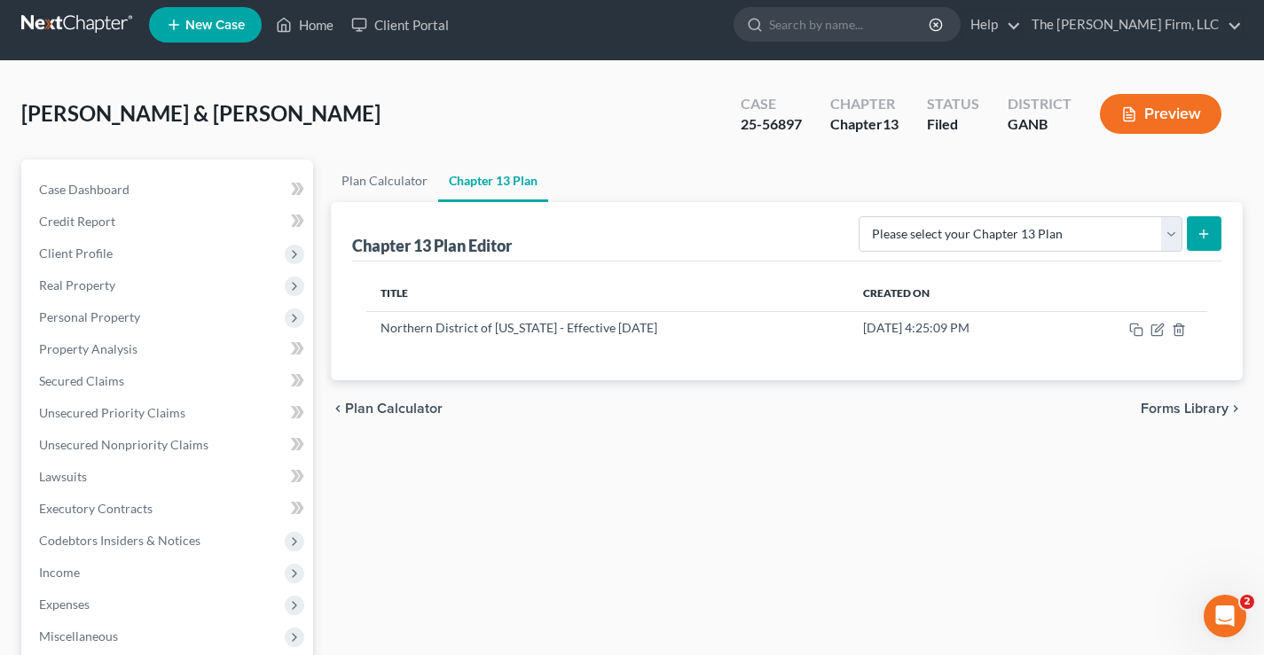
scroll to position [0, 0]
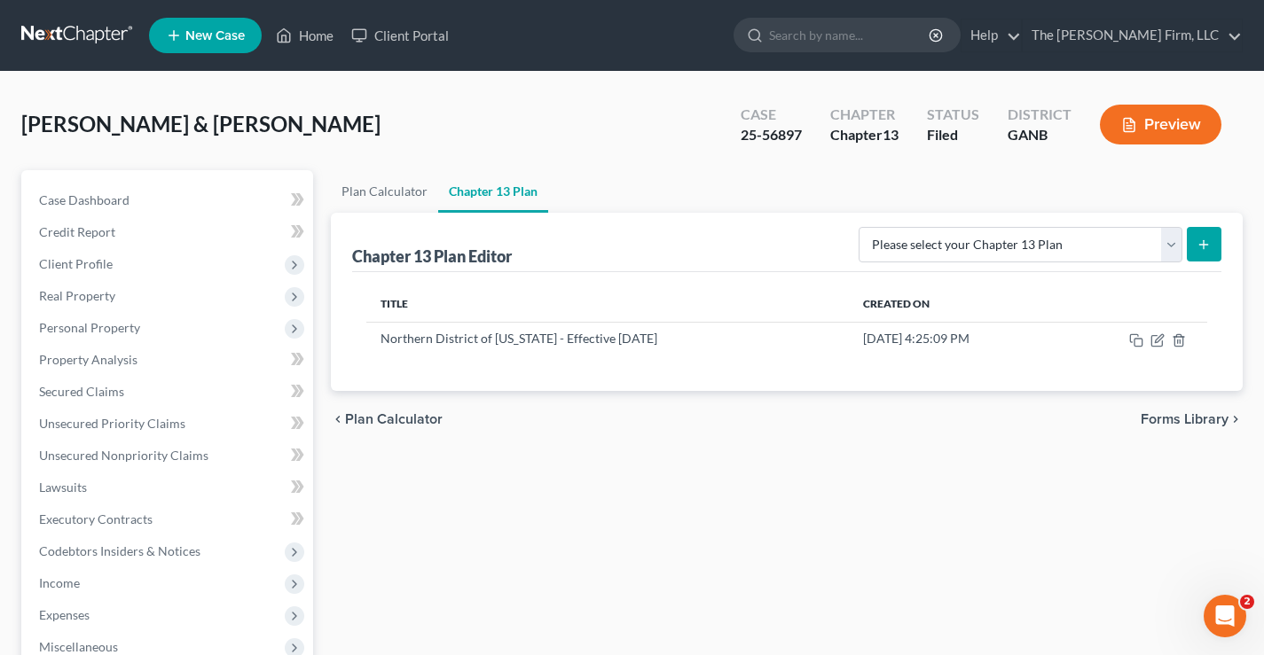
click at [72, 35] on link at bounding box center [78, 36] width 114 height 32
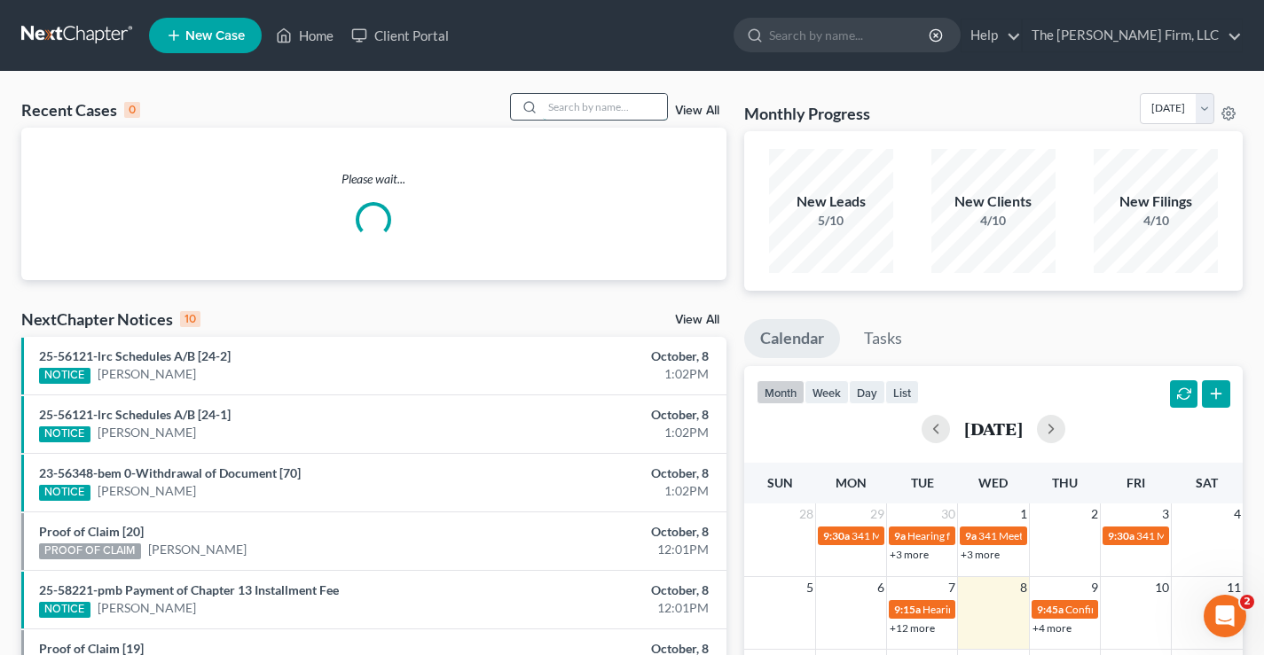
click at [615, 106] on input "search" at bounding box center [605, 107] width 124 height 26
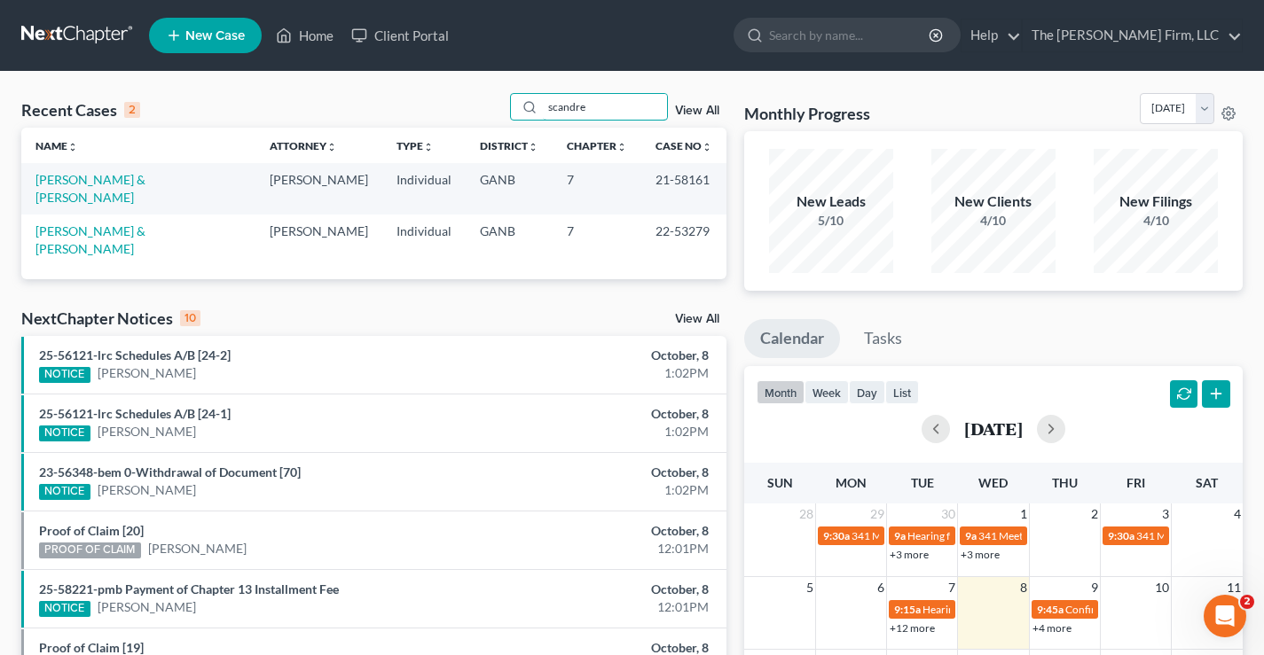
type input "scandre"
drag, startPoint x: 641, startPoint y: 216, endPoint x: 710, endPoint y: 221, distance: 69.4
click at [710, 221] on td "22-53279" at bounding box center [683, 240] width 85 height 51
copy td "22-53279"
click at [98, 34] on link at bounding box center [78, 36] width 114 height 32
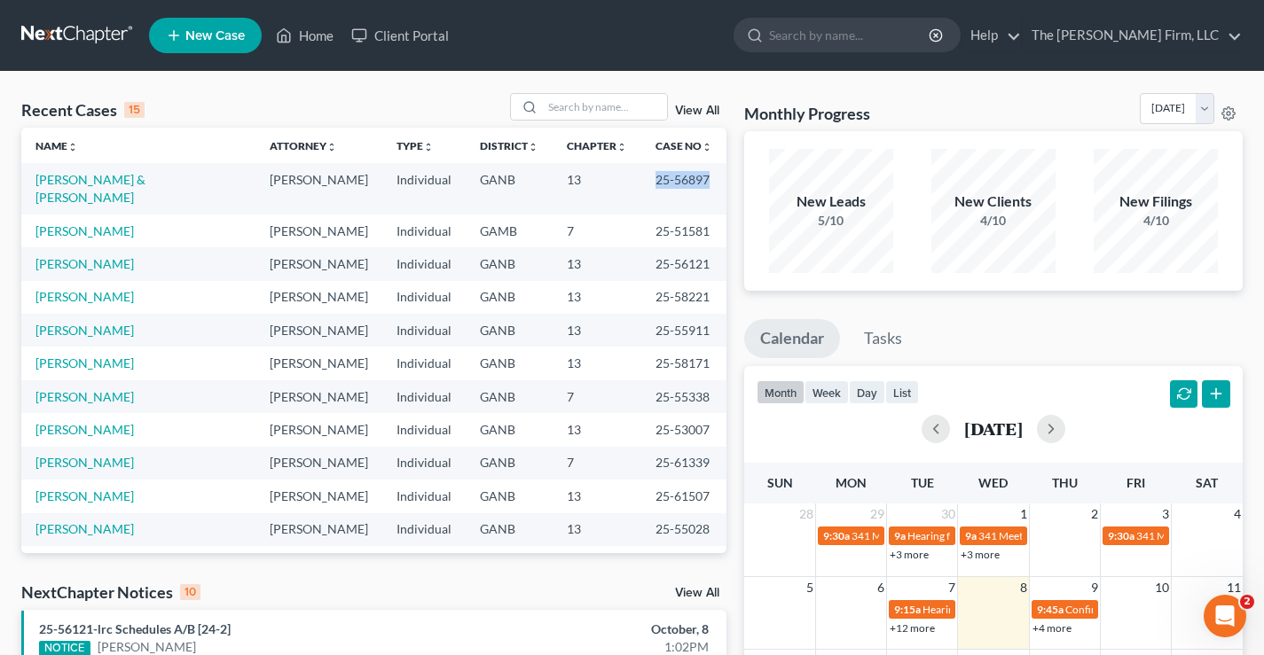
drag, startPoint x: 667, startPoint y: 180, endPoint x: 694, endPoint y: 181, distance: 26.6
click at [694, 181] on td "25-56897" at bounding box center [683, 188] width 85 height 51
